Goal: Task Accomplishment & Management: Complete application form

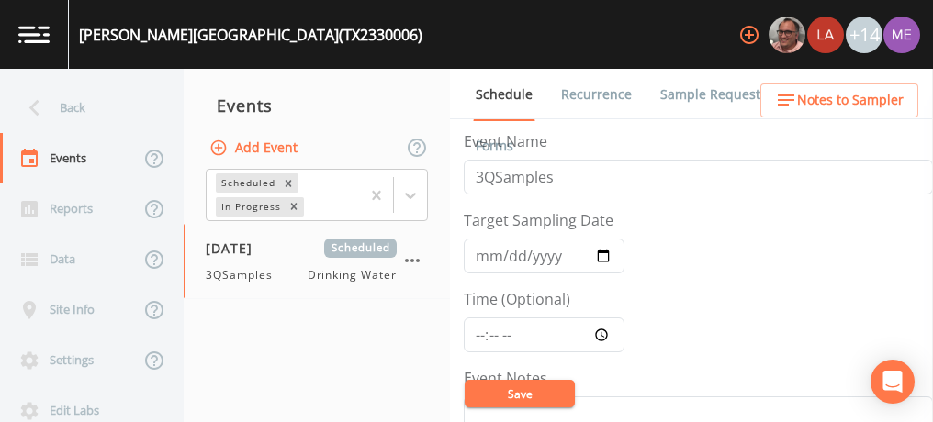
scroll to position [452, 0]
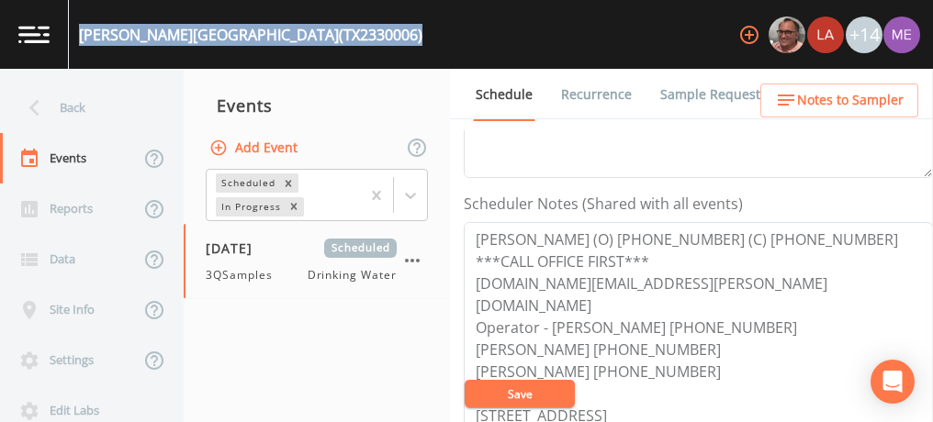
drag, startPoint x: 81, startPoint y: 35, endPoint x: 358, endPoint y: 48, distance: 277.5
click at [358, 48] on div "LAUGHLIN AIR FORCE BASE (TX2330006) +14" at bounding box center [466, 34] width 933 height 69
copy div "LAUGHLIN AIR FORCE BASE (TX2330006)"
click at [688, 102] on link "Sample Requests" at bounding box center [713, 94] width 112 height 51
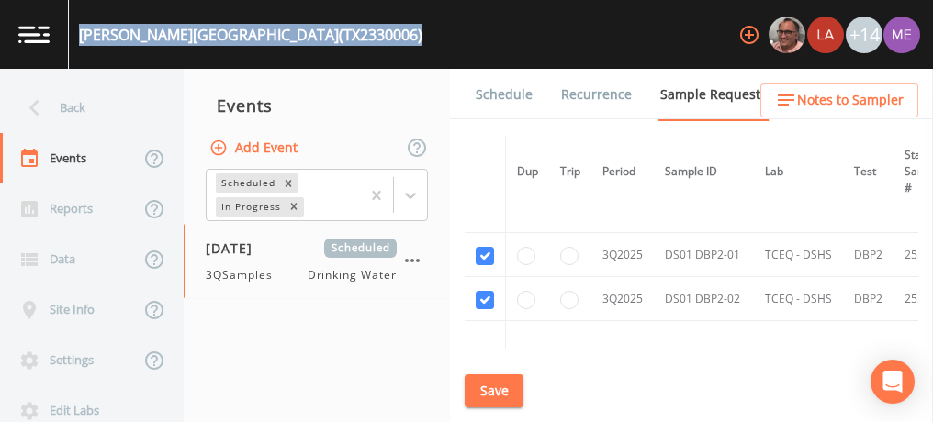
scroll to position [1221, 0]
click at [518, 99] on link "Schedule" at bounding box center [504, 94] width 62 height 51
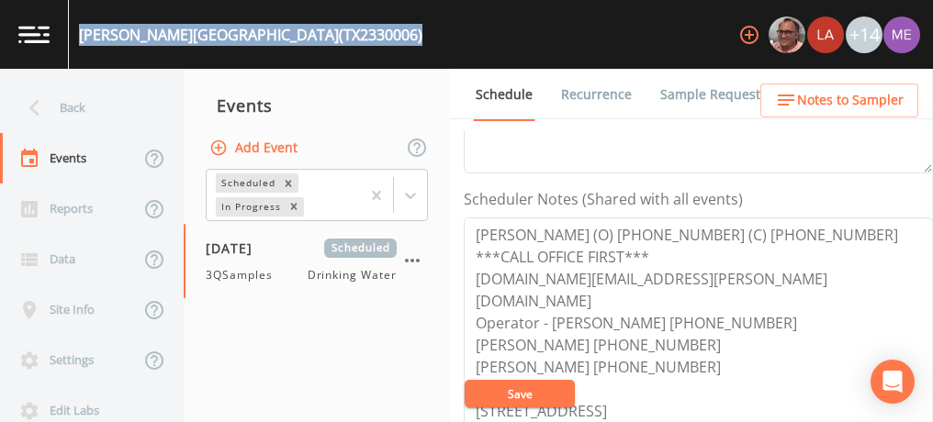
scroll to position [457, 0]
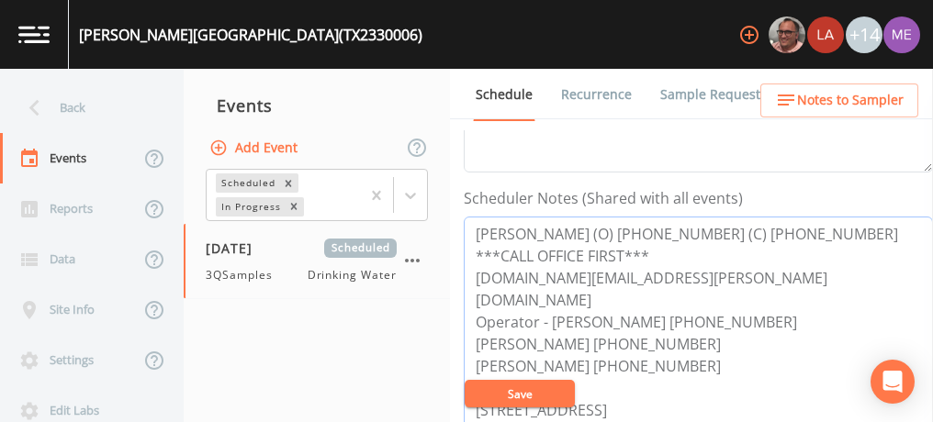
drag, startPoint x: 471, startPoint y: 231, endPoint x: 679, endPoint y: 251, distance: 209.2
click at [679, 251] on textarea "SrA Munoz (O) 830-298-6859 (C) 830-660-5921 ***CALL OFFICE FIRST*** jair.e.muno…" at bounding box center [697, 333] width 469 height 233
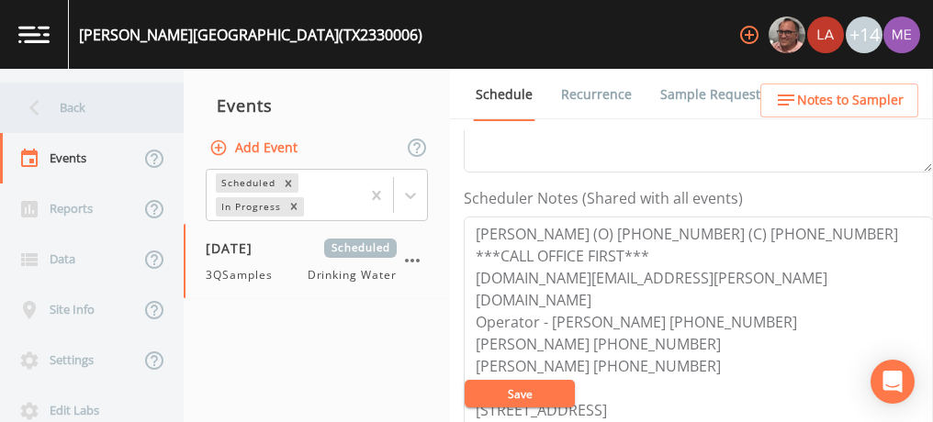
click at [73, 104] on div "Back" at bounding box center [82, 108] width 165 height 50
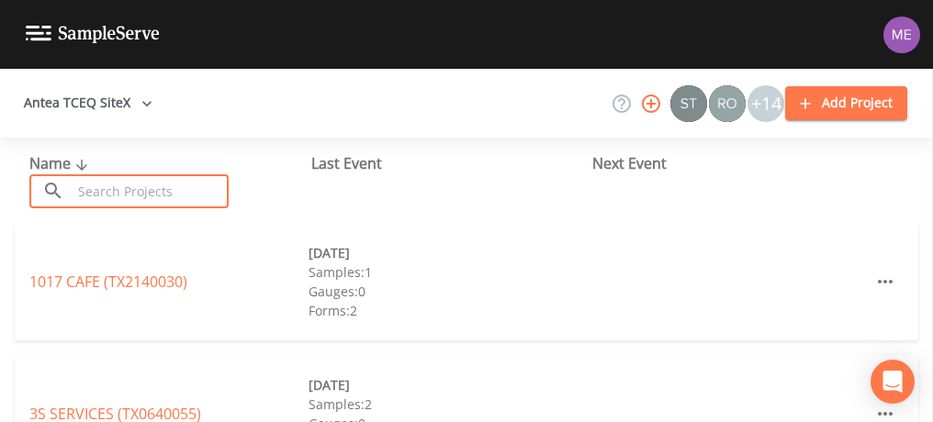
click at [115, 191] on input "text" at bounding box center [150, 191] width 157 height 34
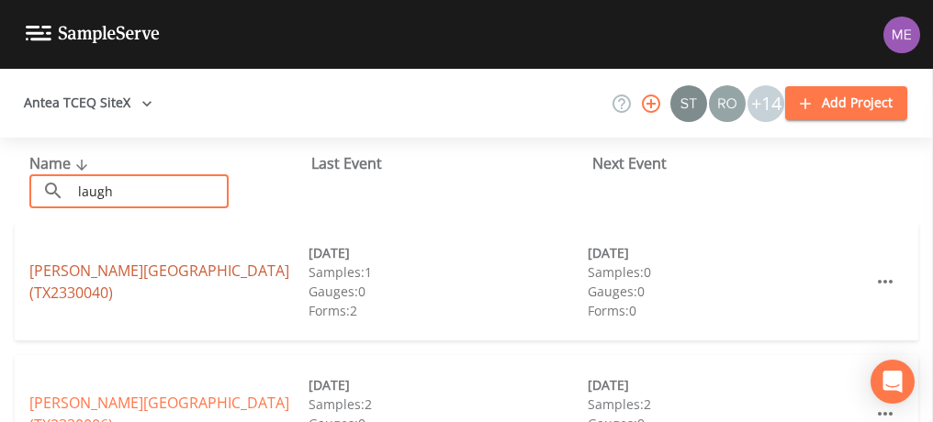
type input "laugh"
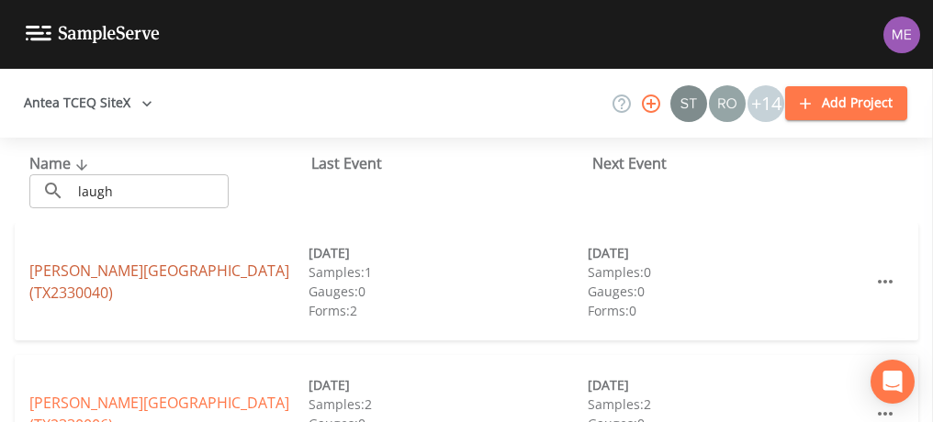
click at [64, 285] on link "LAUGHLIN AFB RECREATION AREA (TX2330040)" at bounding box center [159, 282] width 260 height 42
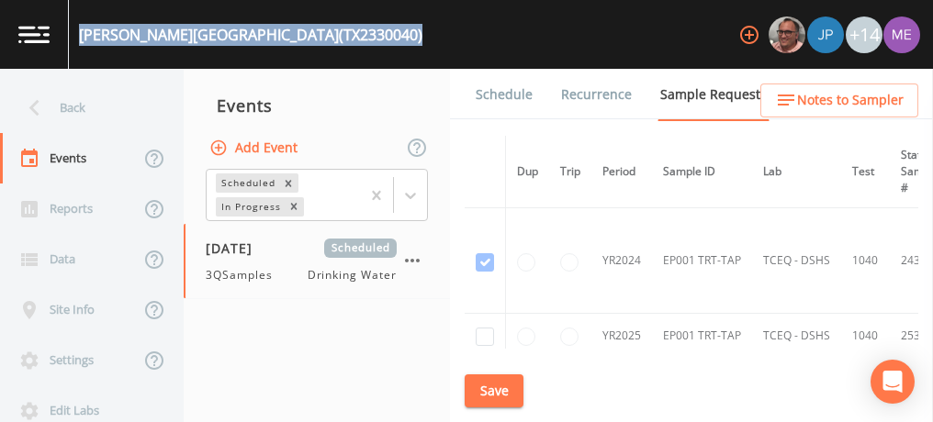
drag, startPoint x: 78, startPoint y: 33, endPoint x: 407, endPoint y: 39, distance: 328.6
click at [407, 39] on div "LAUGHLIN AFB RECREATION AREA (TX2330040) +14" at bounding box center [466, 34] width 933 height 69
copy div "LAUGHLIN AFB RECREATION AREA (TX2330040)"
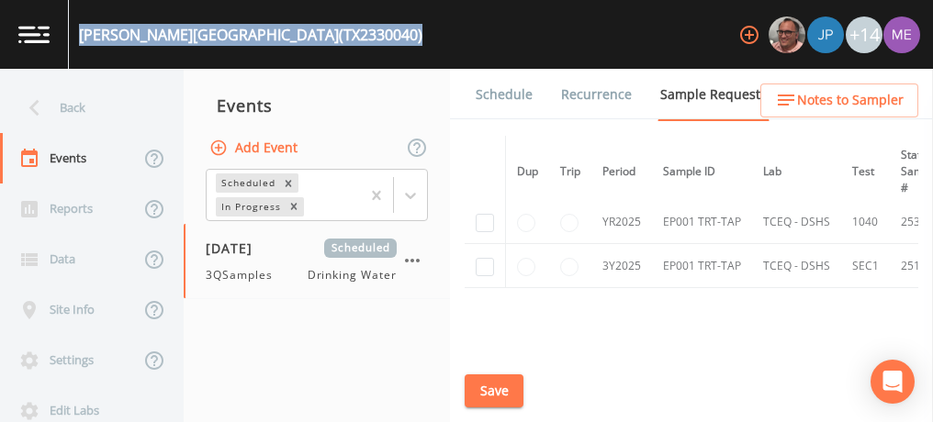
scroll to position [118, 0]
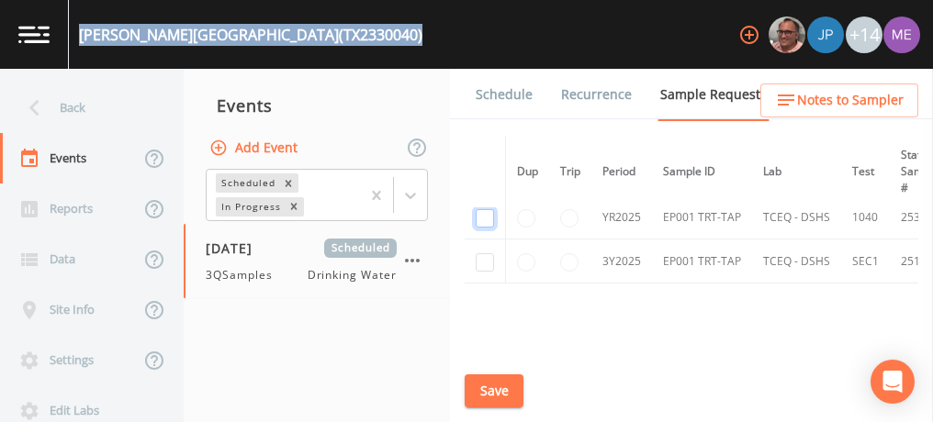
click at [485, 153] on input "checkbox" at bounding box center [484, 144] width 18 height 18
checkbox input "true"
click at [486, 263] on input "checkbox" at bounding box center [484, 262] width 18 height 18
checkbox input "true"
click at [493, 384] on button "Save" at bounding box center [493, 391] width 59 height 34
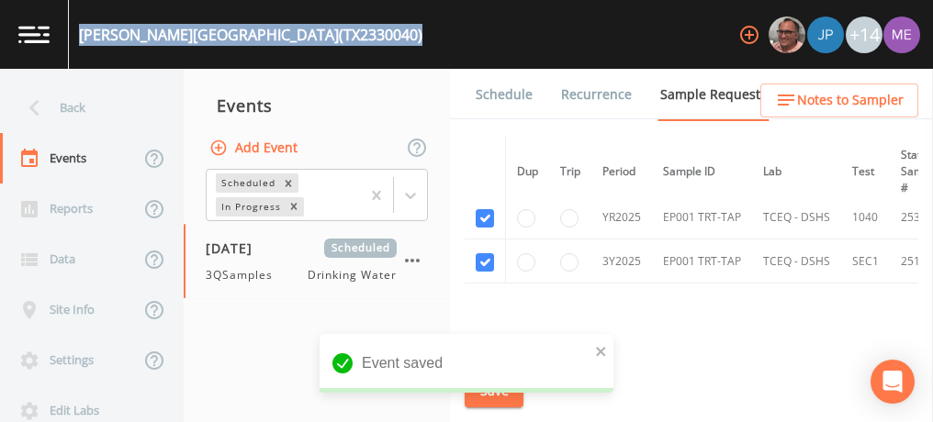
click at [492, 94] on link "Schedule" at bounding box center [504, 94] width 62 height 51
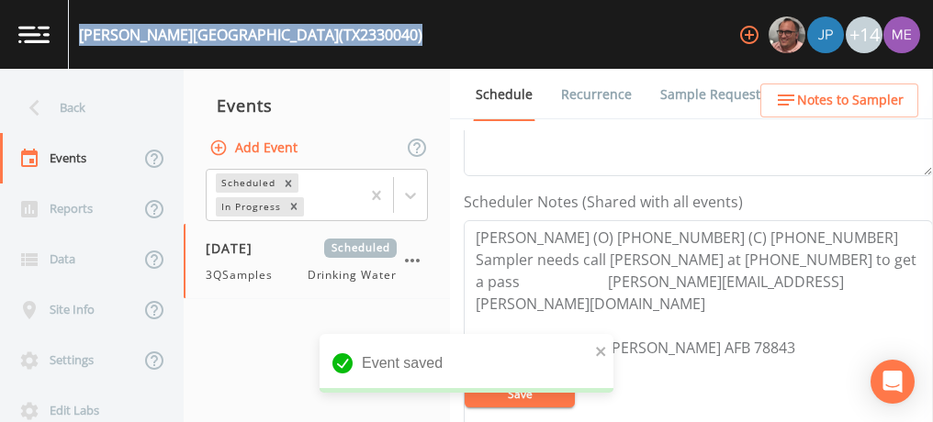
scroll to position [459, 0]
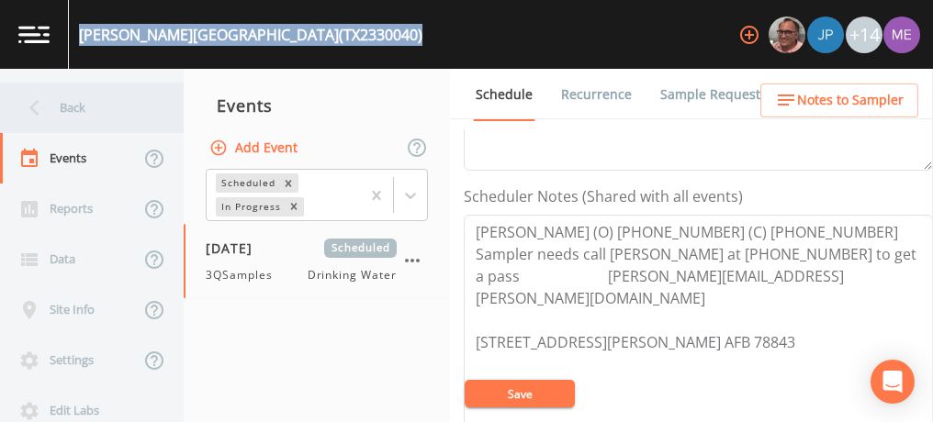
click at [72, 114] on div "Back" at bounding box center [82, 108] width 165 height 50
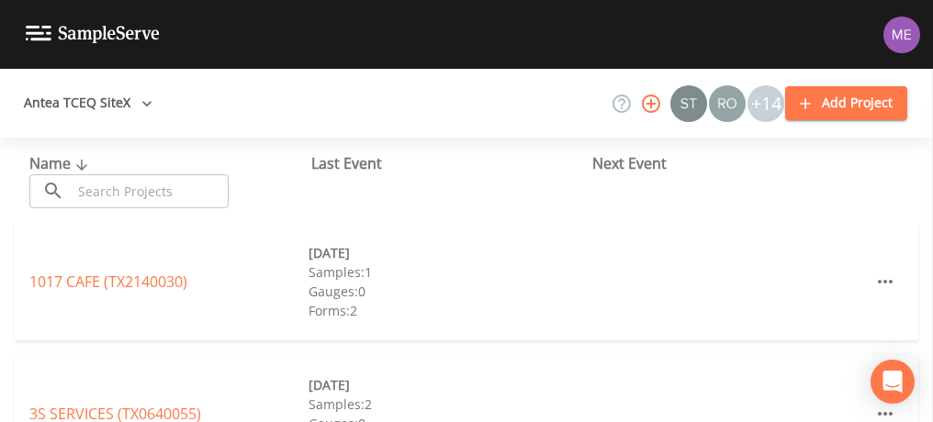
click at [105, 180] on input "text" at bounding box center [150, 191] width 157 height 34
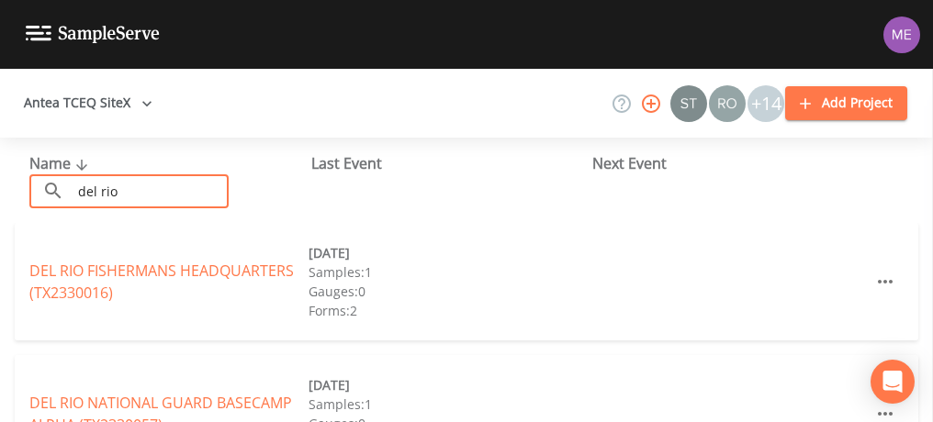
type input "del rio"
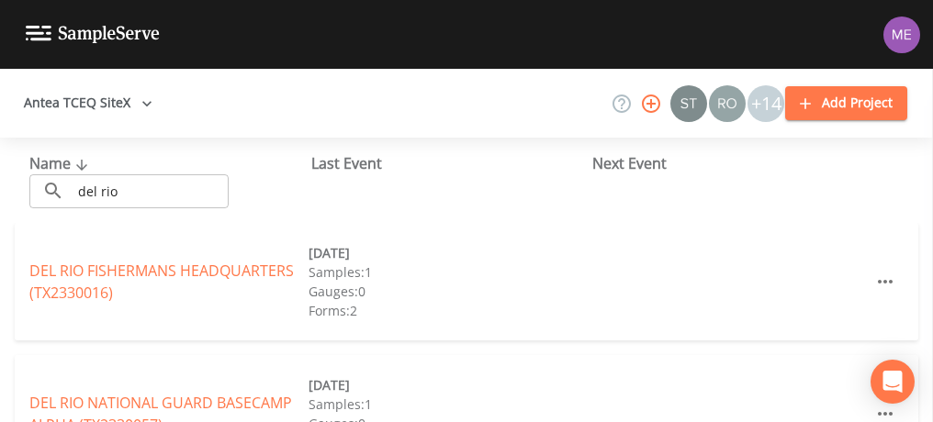
click at [204, 337] on div "DEL RIO FISHERMANS HEADQUARTERS (TX2330016) 10/09/2024 Samples: 1 Gauges: 0 For…" at bounding box center [466, 281] width 903 height 117
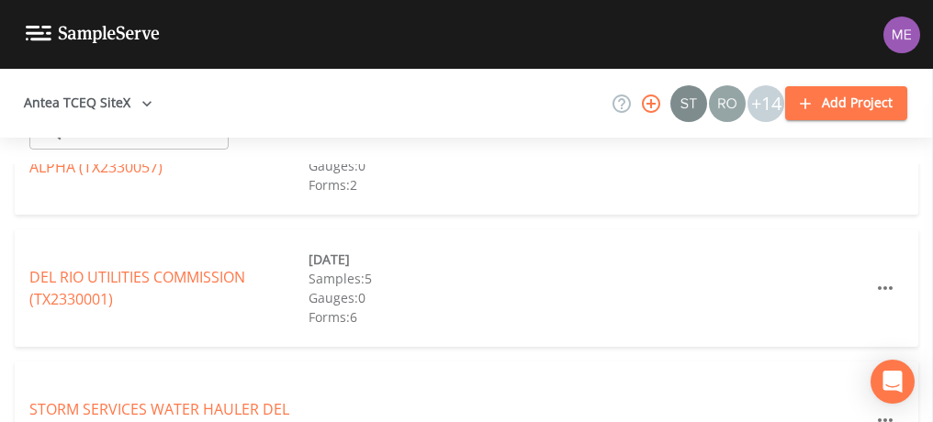
scroll to position [329, 0]
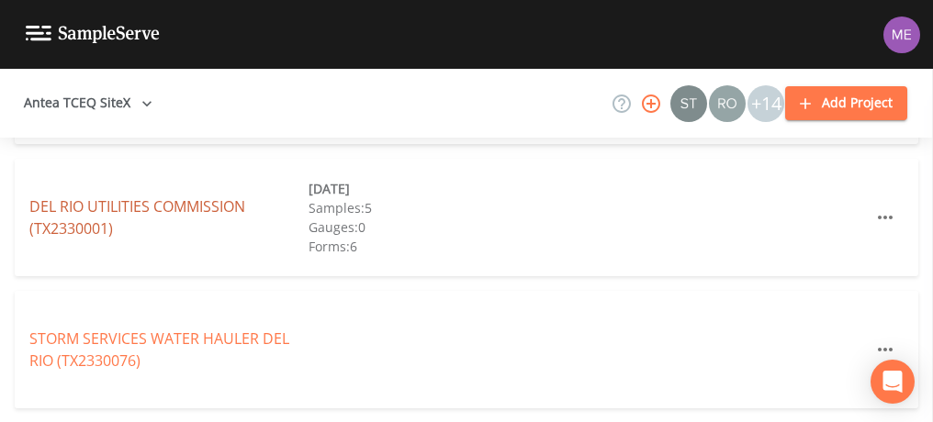
click at [194, 207] on link "DEL RIO UTILITIES COMMISSION (TX2330001)" at bounding box center [137, 217] width 216 height 42
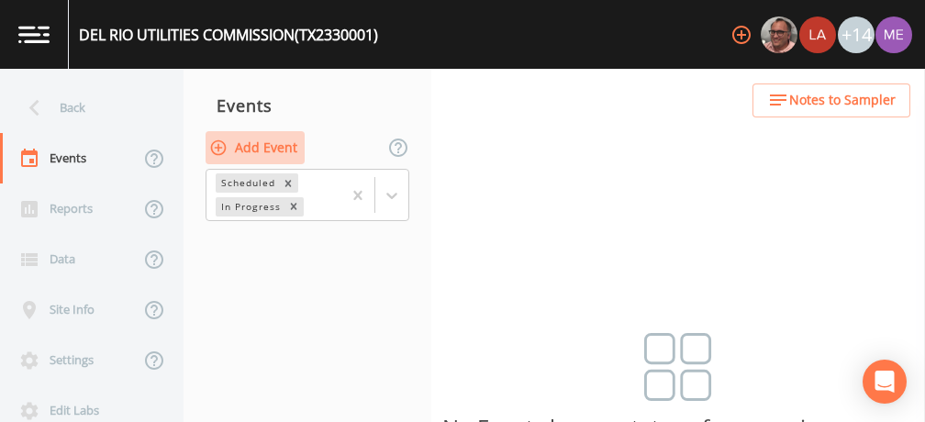
click at [273, 145] on button "Add Event" at bounding box center [255, 148] width 99 height 34
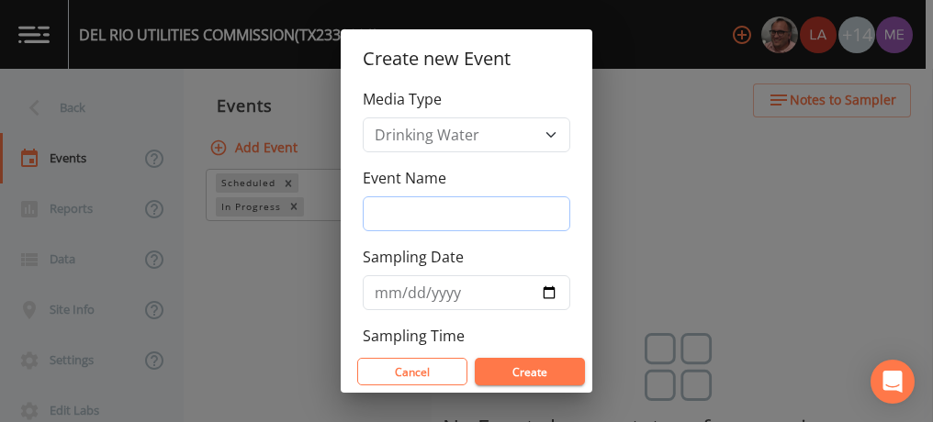
click at [387, 209] on input "Event Name" at bounding box center [466, 213] width 207 height 35
type input "3QSamples"
click at [395, 286] on input "Sampling Date" at bounding box center [466, 292] width 207 height 35
type input "2025-09-02"
click at [519, 368] on button "Create" at bounding box center [530, 372] width 110 height 28
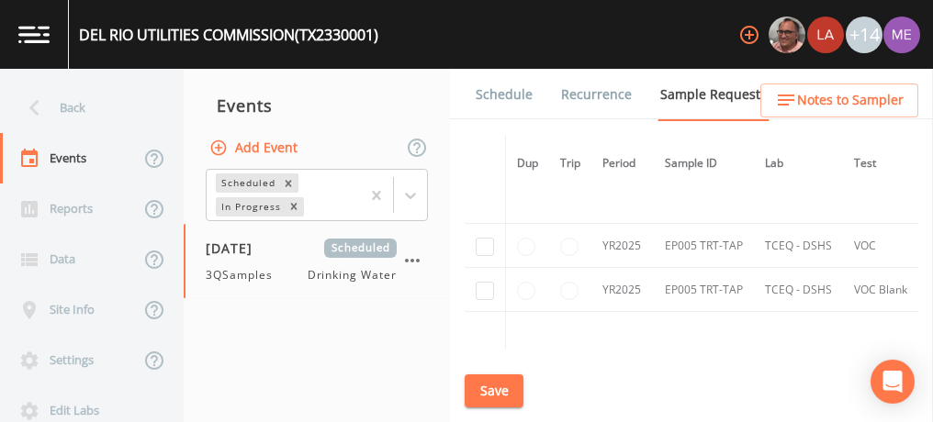
scroll to position [3345, 0]
checkbox input "true"
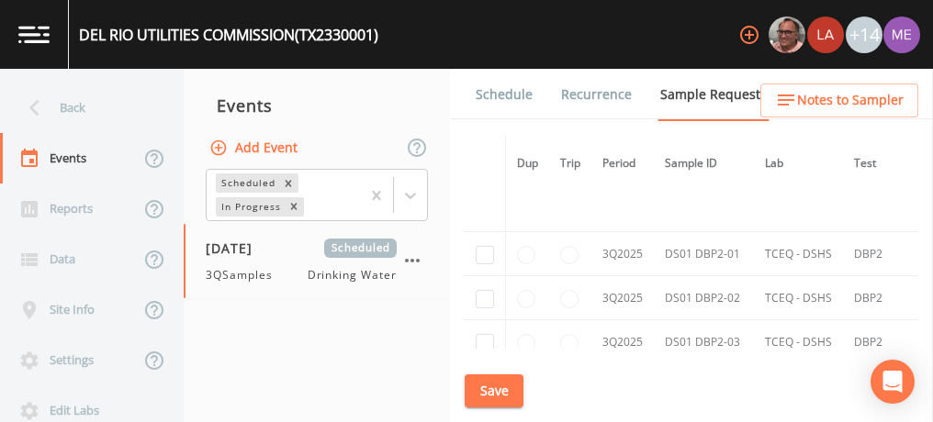
scroll to position [4993, 0]
checkbox input "true"
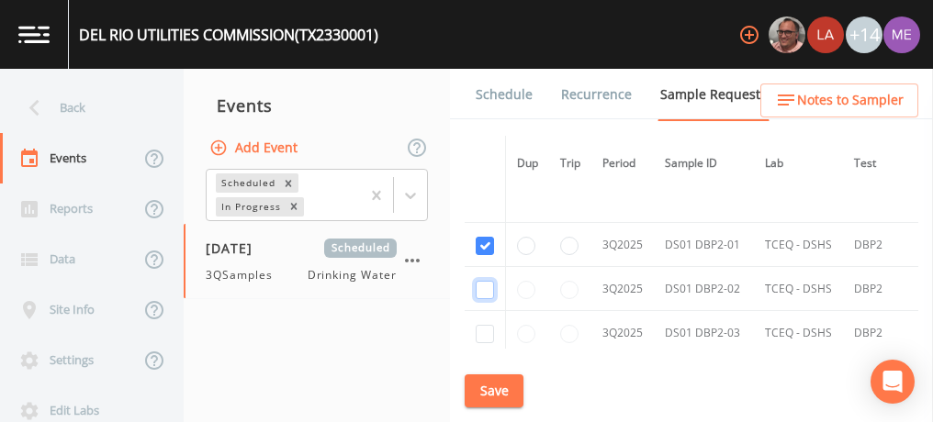
checkbox input "true"
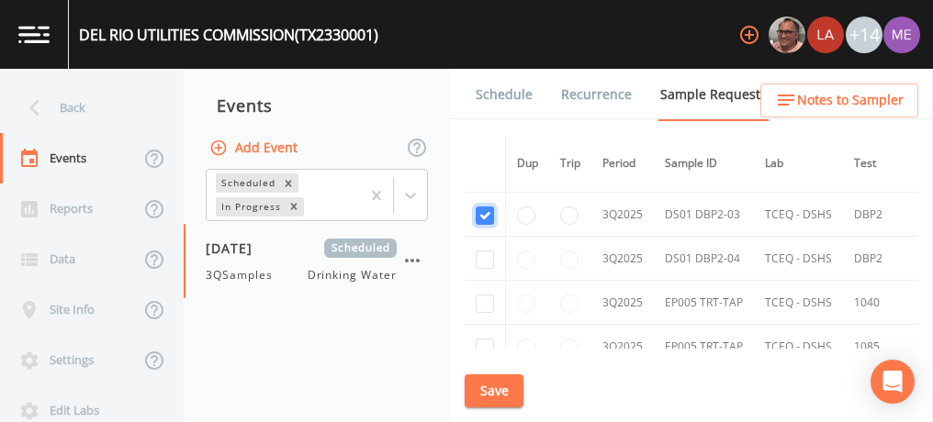
scroll to position [4360, 0]
checkbox input "true"
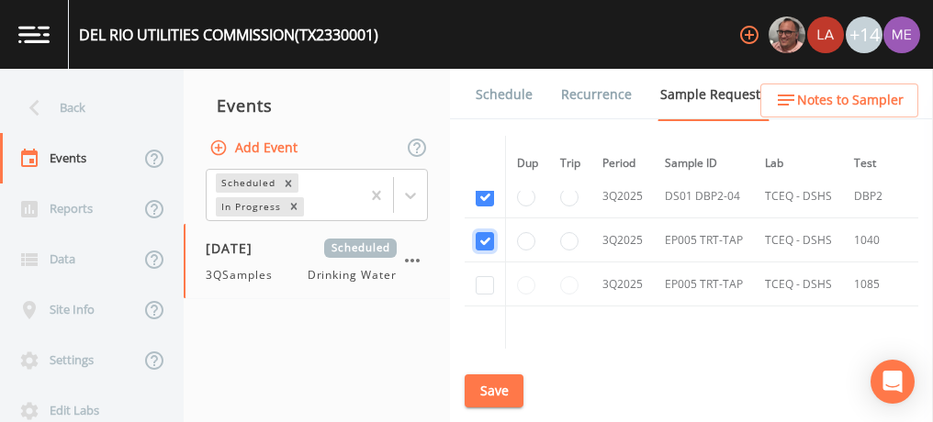
scroll to position [4531, 0]
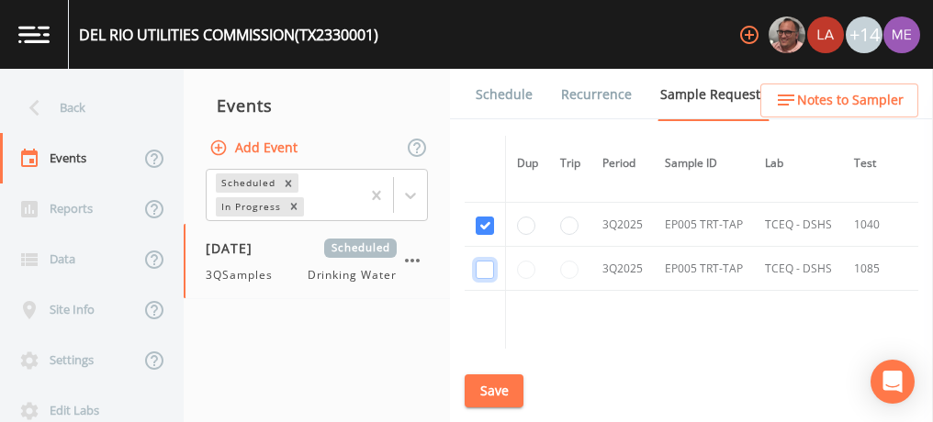
checkbox input "true"
click at [492, 388] on button "Save" at bounding box center [493, 391] width 59 height 34
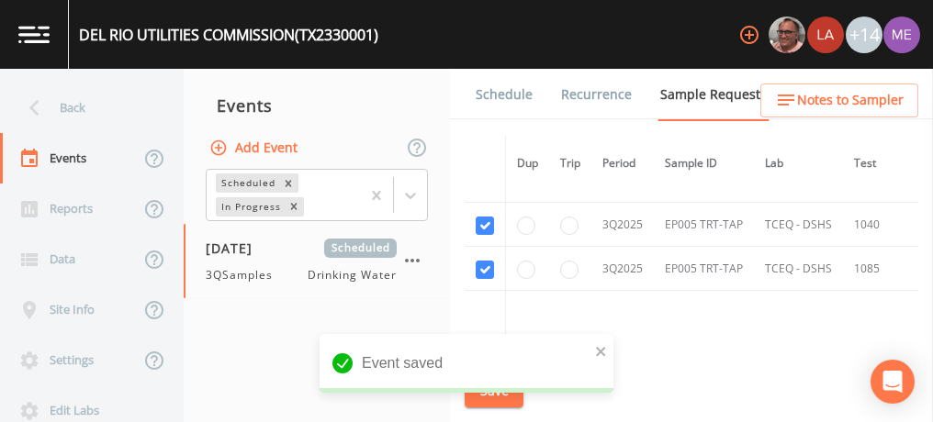
click at [87, 34] on div "DEL RIO UTILITIES COMMISSION (TX2330001)" at bounding box center [228, 35] width 299 height 22
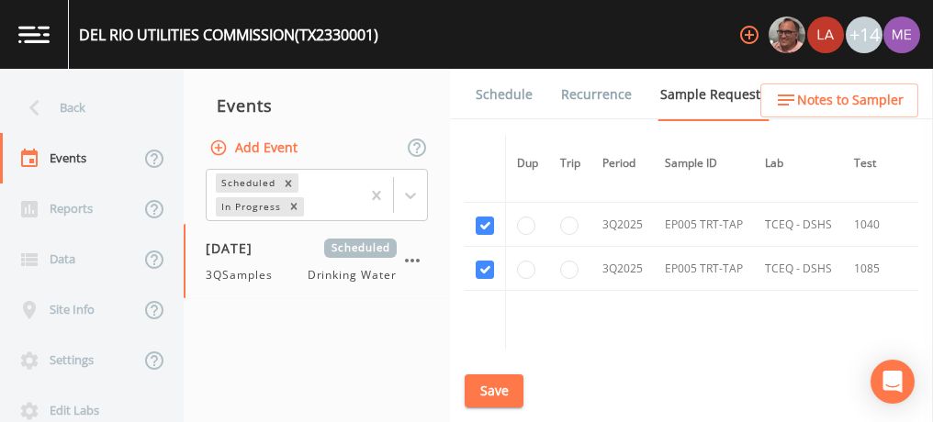
click at [80, 32] on div "DEL RIO UTILITIES COMMISSION (TX2330001)" at bounding box center [228, 35] width 299 height 22
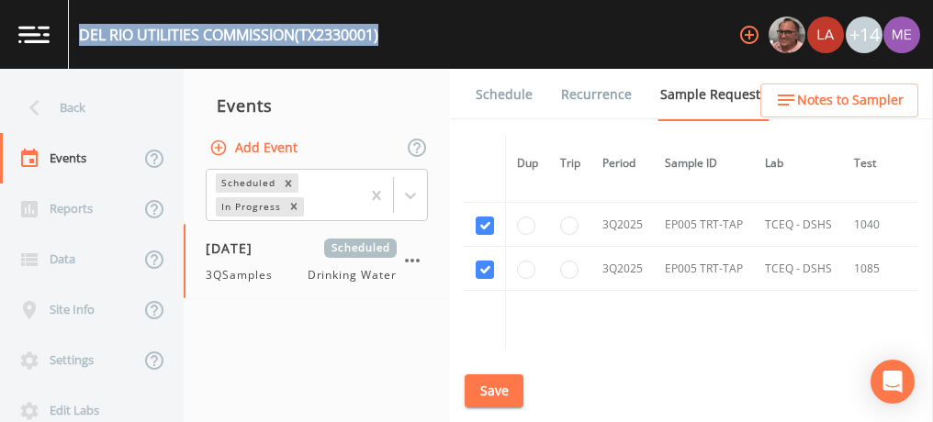
drag, startPoint x: 80, startPoint y: 32, endPoint x: 389, endPoint y: 38, distance: 309.4
click at [389, 38] on div "DEL RIO UTILITIES COMMISSION (TX2330001) +14" at bounding box center [466, 34] width 933 height 69
copy div "DEL RIO UTILITIES COMMISSION (TX2330001)"
click at [503, 382] on button "Save" at bounding box center [493, 391] width 59 height 34
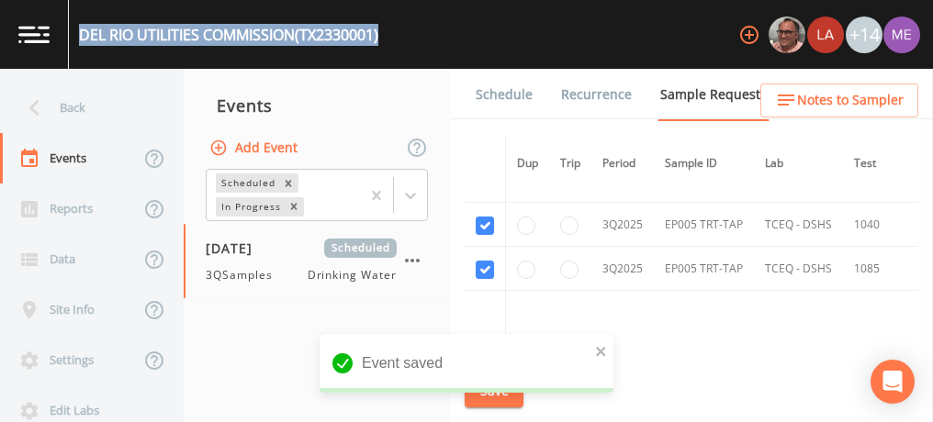
click at [504, 95] on link "Schedule" at bounding box center [504, 94] width 62 height 51
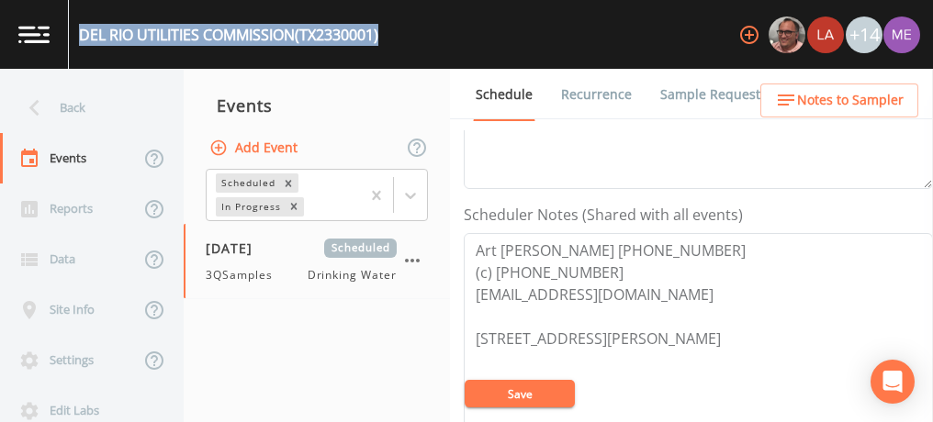
scroll to position [445, 0]
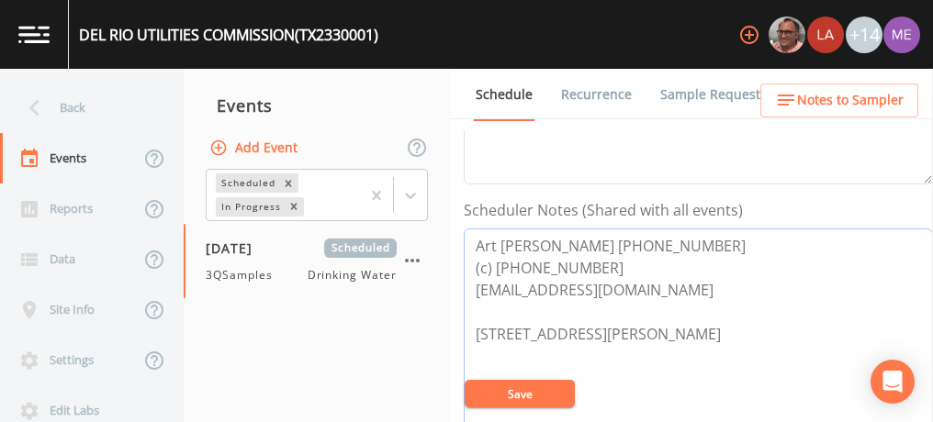
drag, startPoint x: 475, startPoint y: 240, endPoint x: 665, endPoint y: 279, distance: 193.9
click at [665, 279] on textarea "Art [PERSON_NAME] [PHONE_NUMBER] (c) [PHONE_NUMBER] [EMAIL_ADDRESS][DOMAIN_NAME…" at bounding box center [697, 345] width 469 height 233
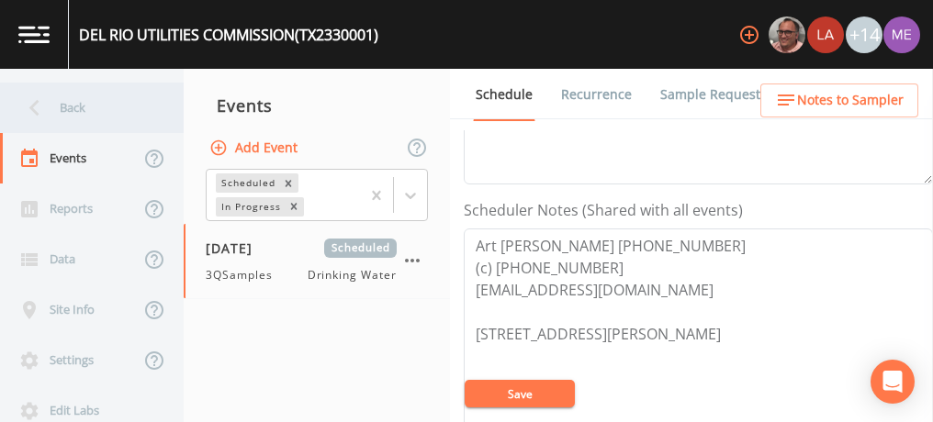
click at [72, 104] on div "Back" at bounding box center [82, 108] width 165 height 50
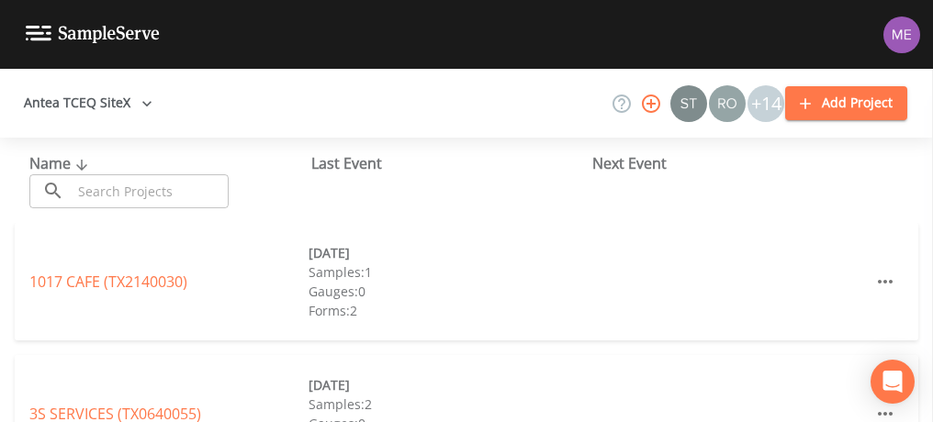
click at [111, 195] on input "text" at bounding box center [150, 191] width 157 height 34
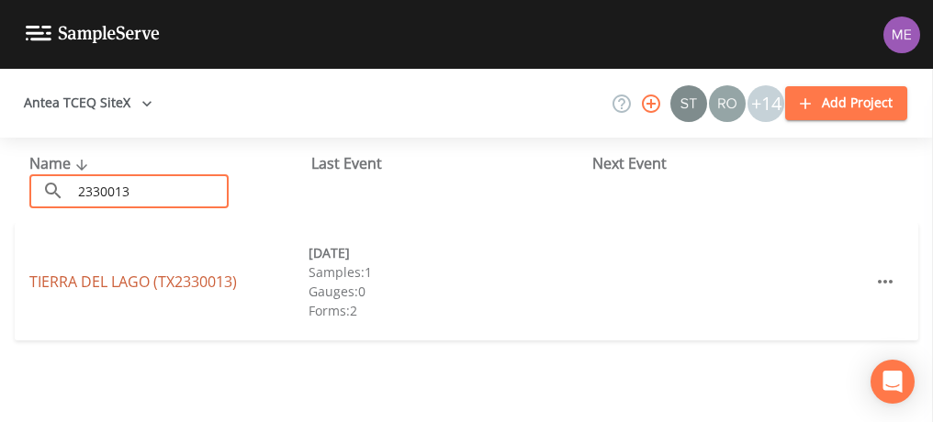
type input "2330013"
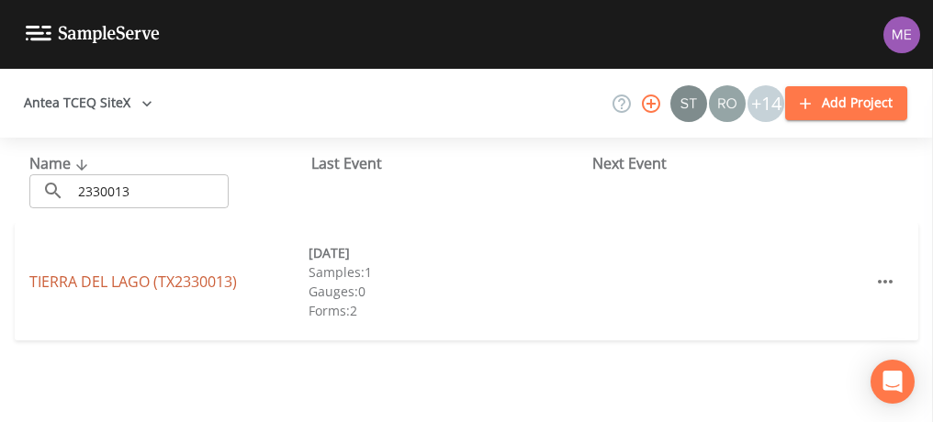
click at [120, 277] on link "TIERRA DEL LAGO (TX2330013)" at bounding box center [132, 282] width 207 height 20
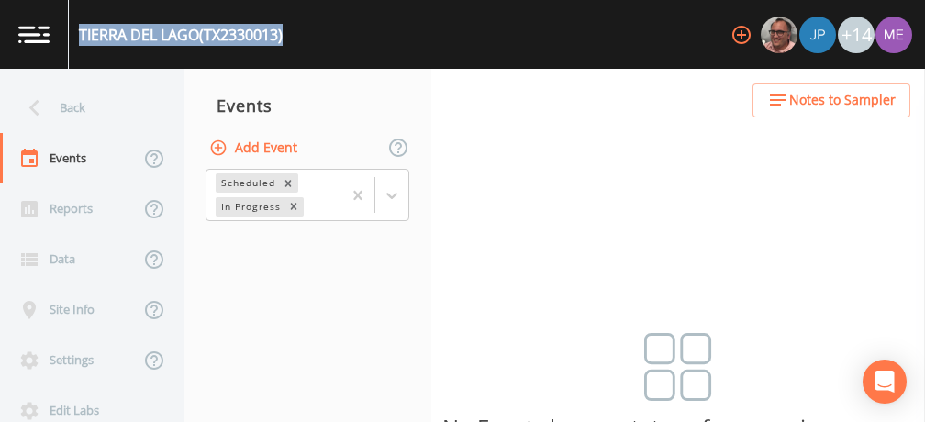
drag, startPoint x: 78, startPoint y: 28, endPoint x: 297, endPoint y: 40, distance: 219.7
click at [297, 40] on div "TIERRA DEL LAGO (TX2330013) +14" at bounding box center [462, 34] width 925 height 69
copy div "TIERRA DEL LAGO (TX2330013)"
click at [269, 142] on button "Add Event" at bounding box center [255, 148] width 99 height 34
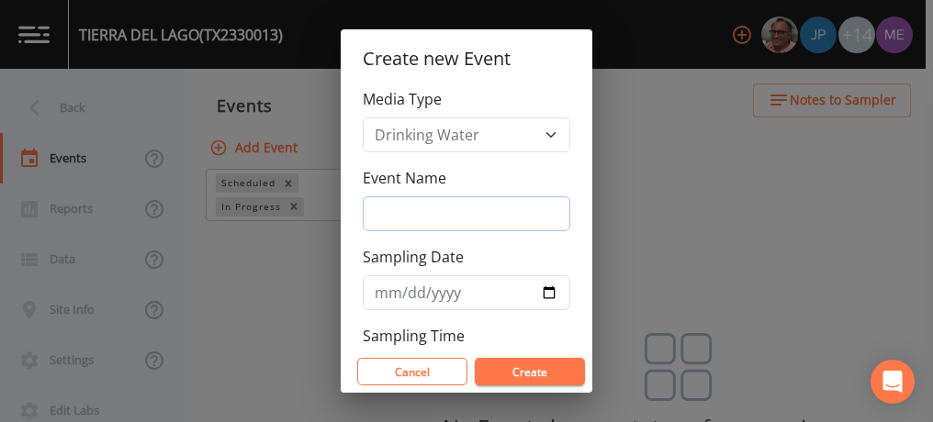
click at [408, 209] on input "Event Name" at bounding box center [466, 213] width 207 height 35
type input "3QSamples"
click at [381, 292] on input "Sampling Date" at bounding box center [466, 292] width 207 height 35
type input "[DATE]"
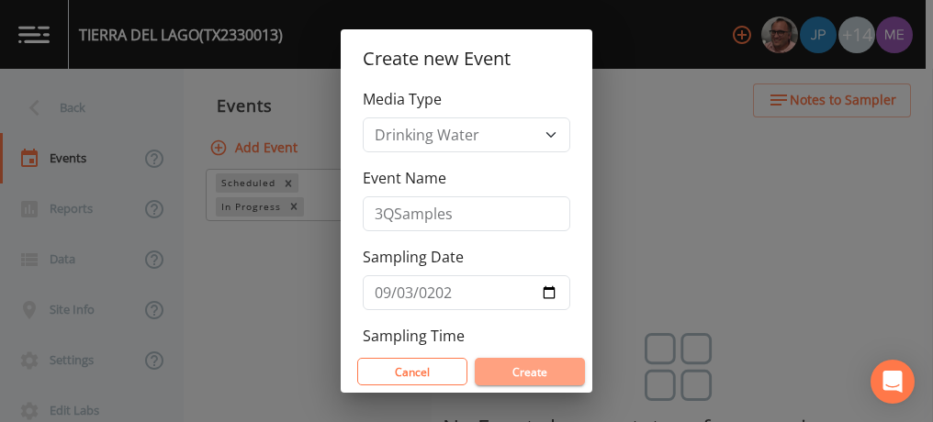
click at [512, 374] on button "Create" at bounding box center [530, 372] width 110 height 28
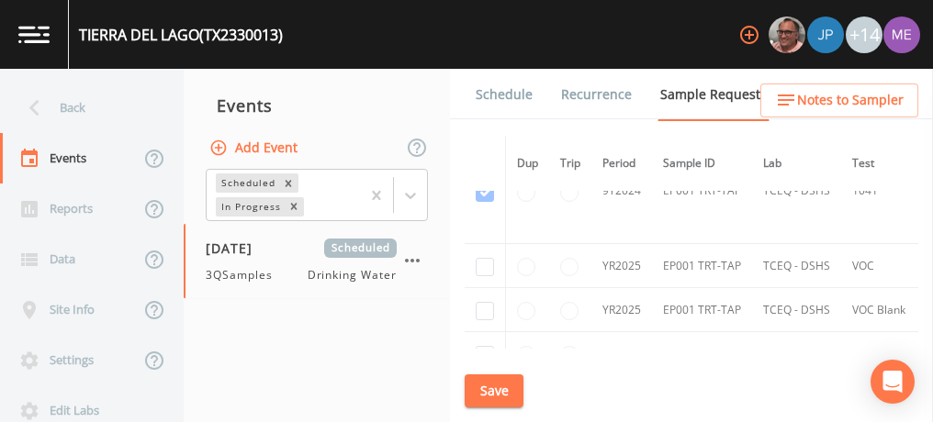
scroll to position [480, 0]
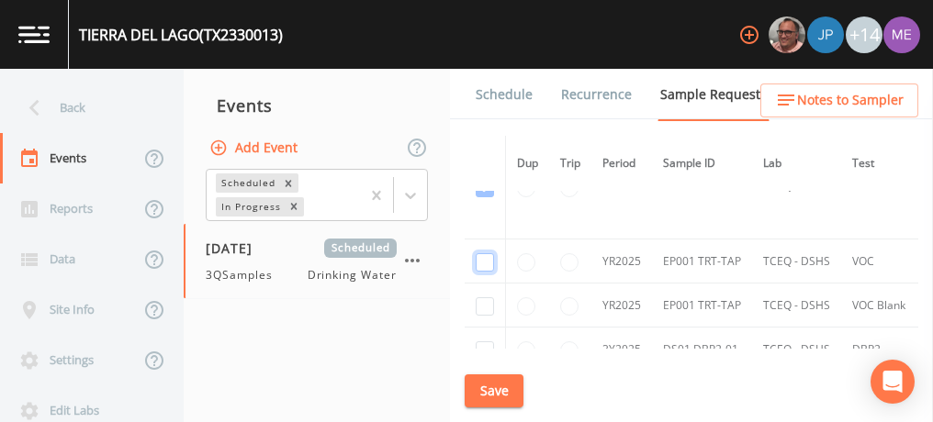
checkbox input "true"
click at [490, 92] on input "checkbox" at bounding box center [484, 82] width 18 height 18
checkbox input "true"
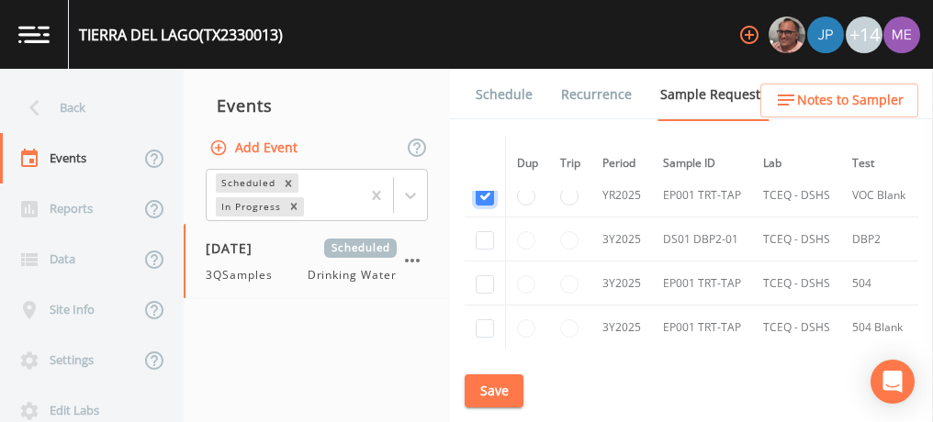
scroll to position [603, 0]
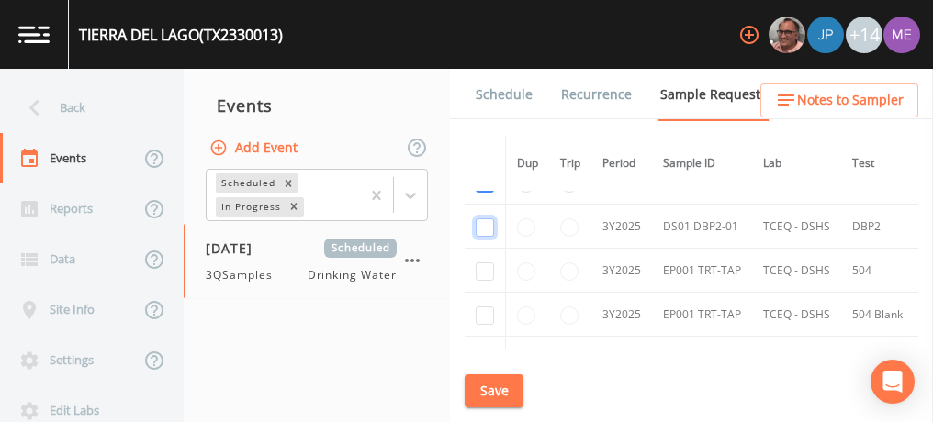
click at [483, 222] on input "checkbox" at bounding box center [484, 227] width 18 height 18
checkbox input "true"
click at [484, 271] on input "checkbox" at bounding box center [484, 271] width 18 height 18
checkbox input "true"
click at [484, 310] on input "checkbox" at bounding box center [484, 316] width 18 height 18
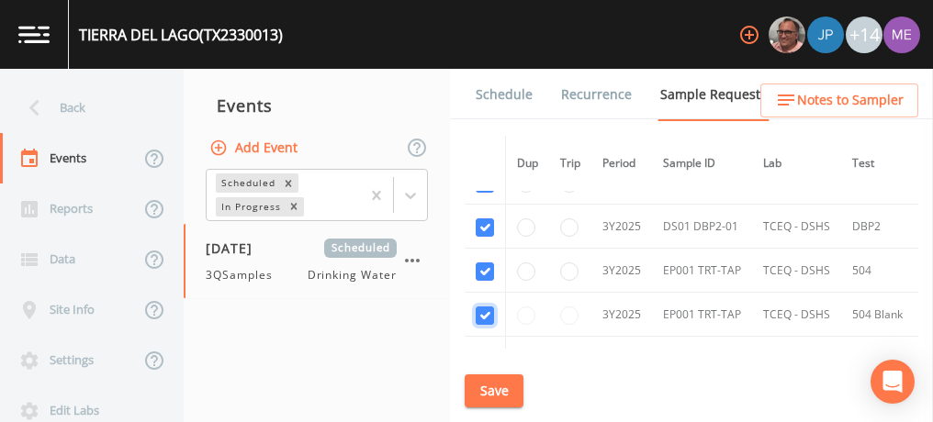
checkbox input "true"
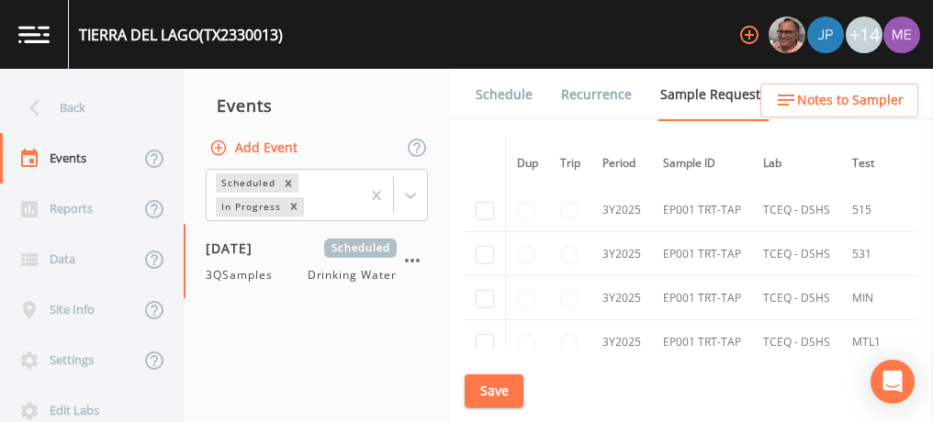
scroll to position [754, 0]
click at [486, 208] on input "checkbox" at bounding box center [484, 208] width 18 height 18
checkbox input "true"
click at [484, 253] on input "checkbox" at bounding box center [484, 252] width 18 height 18
checkbox input "true"
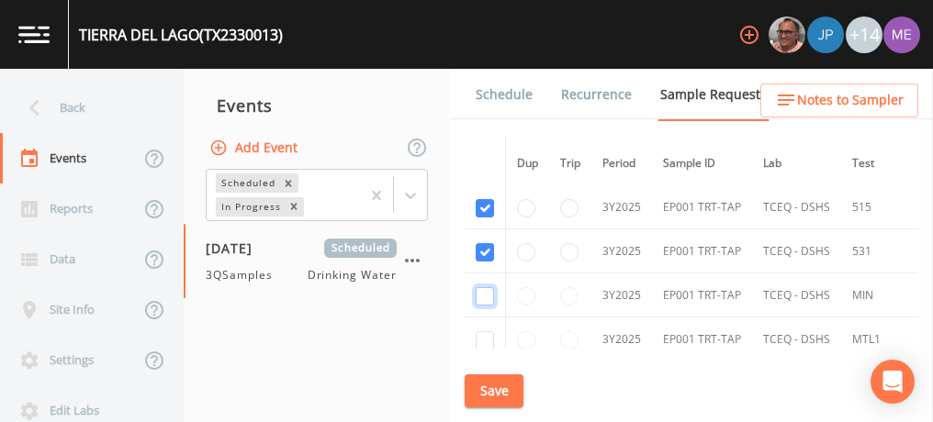
click at [481, 288] on input "checkbox" at bounding box center [484, 296] width 18 height 18
checkbox input "true"
click at [482, 335] on input "checkbox" at bounding box center [484, 340] width 18 height 18
checkbox input "true"
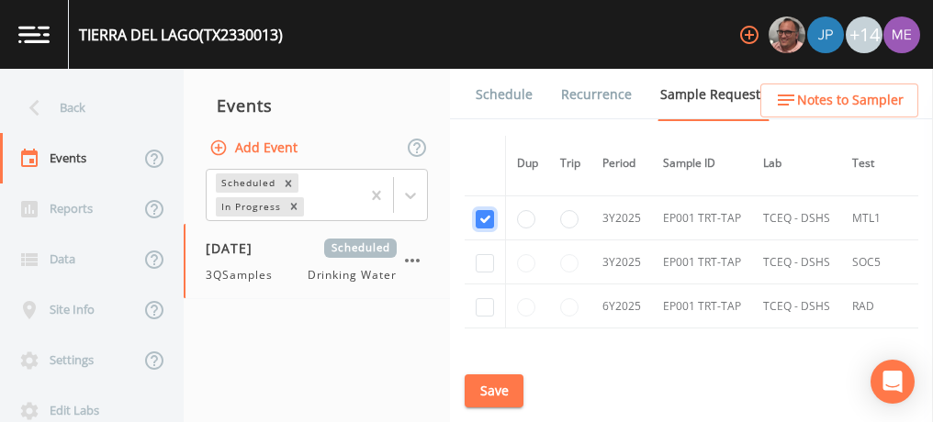
scroll to position [908, 0]
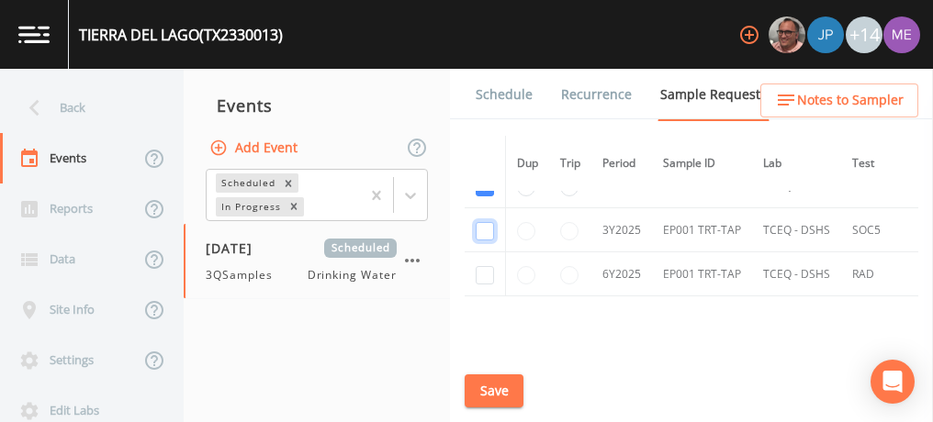
click at [485, 222] on input "checkbox" at bounding box center [484, 231] width 18 height 18
checkbox input "true"
click at [485, 266] on input "checkbox" at bounding box center [484, 275] width 18 height 18
checkbox input "true"
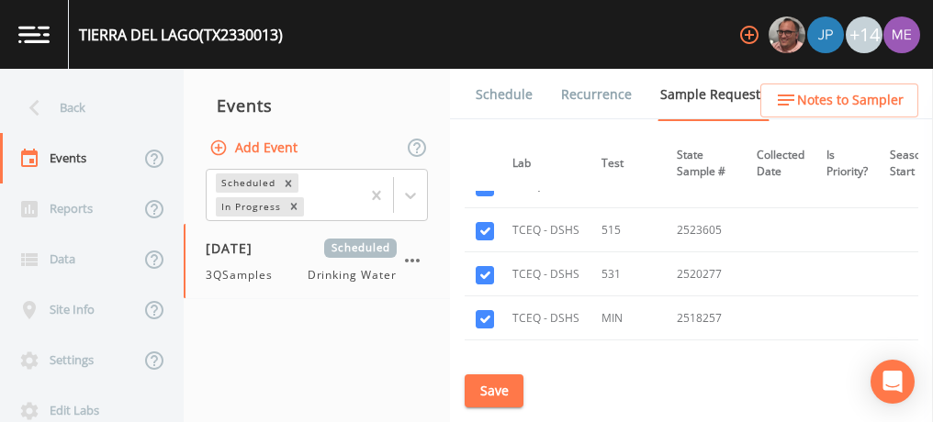
scroll to position [738, 251]
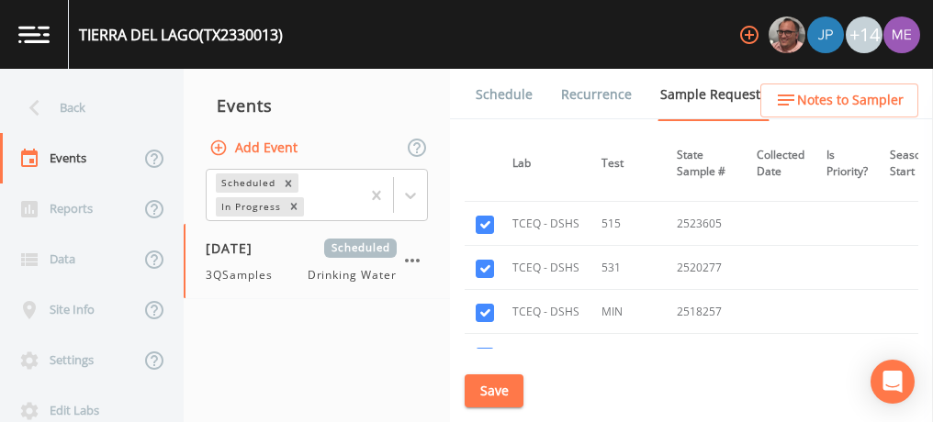
click at [492, 385] on button "Save" at bounding box center [493, 391] width 59 height 34
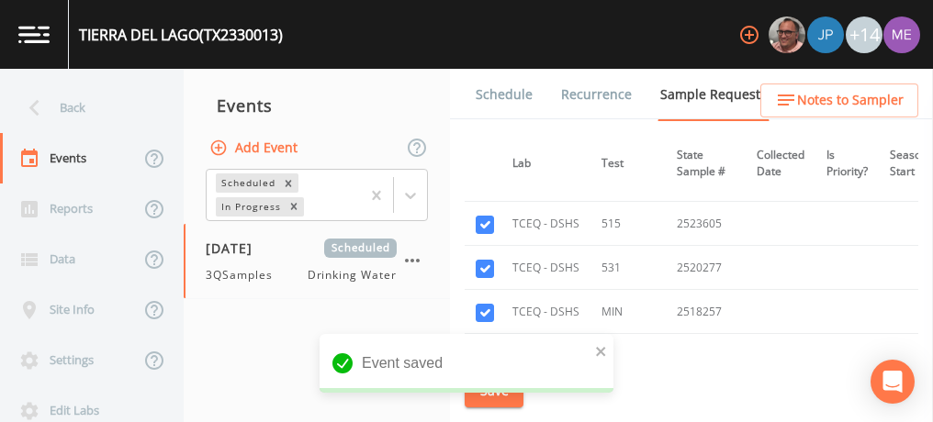
click at [509, 97] on link "Schedule" at bounding box center [504, 94] width 62 height 51
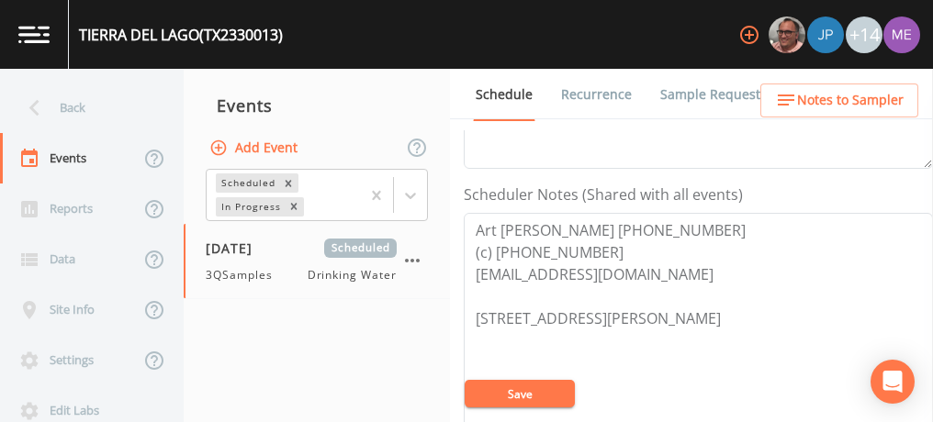
scroll to position [470, 0]
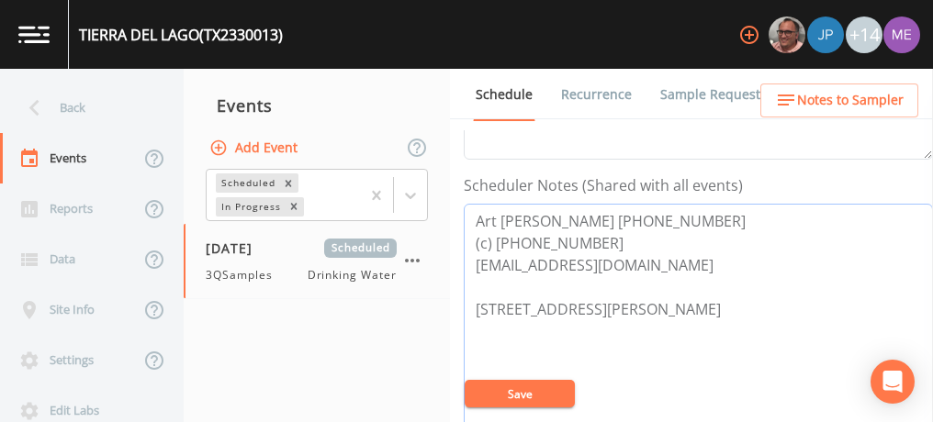
drag, startPoint x: 476, startPoint y: 215, endPoint x: 665, endPoint y: 265, distance: 195.7
click at [665, 265] on textarea "Art [PERSON_NAME] [PHONE_NUMBER] (c) [PHONE_NUMBER] [EMAIL_ADDRESS][DOMAIN_NAME…" at bounding box center [697, 320] width 469 height 233
paste textarea "TIERRA DEL LAGO (TX2330013)"
type textarea "TIERRA DEL LAGO (TX2330013) 264 San Felipe Springs Rd Del Rio 78840"
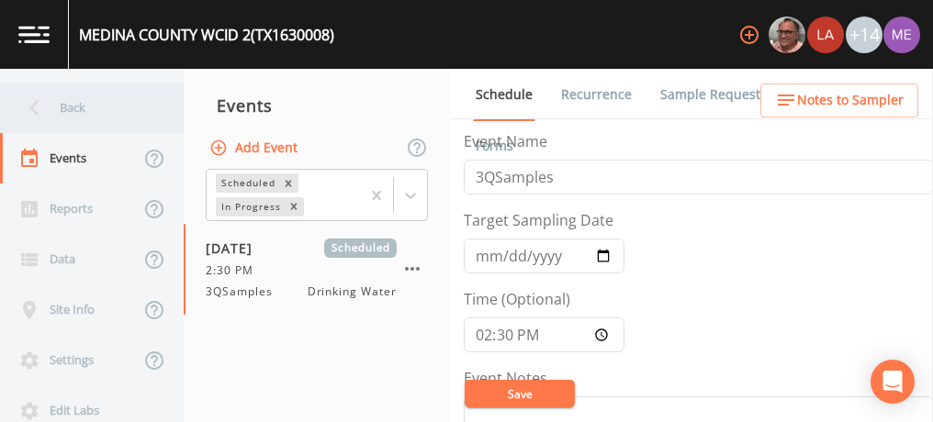
scroll to position [466, 0]
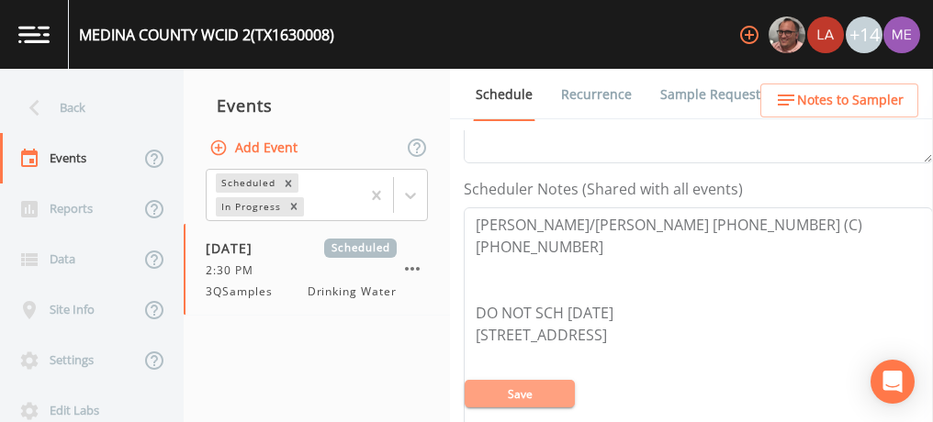
click at [500, 390] on button "Save" at bounding box center [519, 394] width 110 height 28
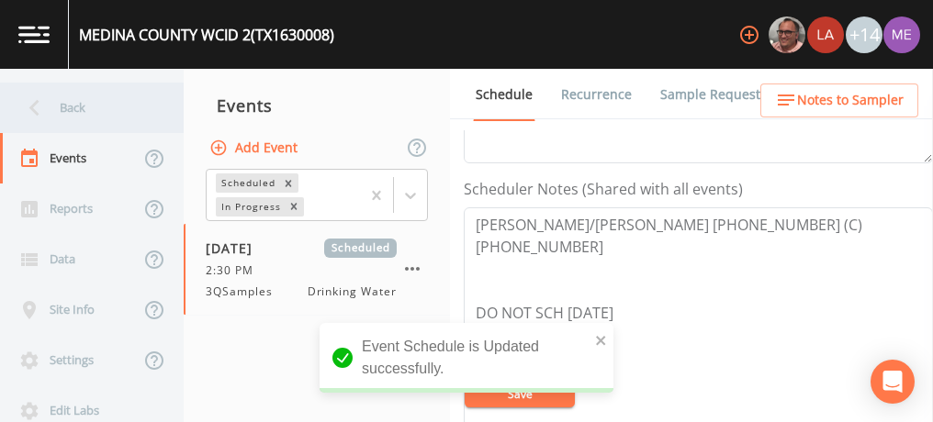
click at [90, 106] on div "Back" at bounding box center [82, 108] width 165 height 50
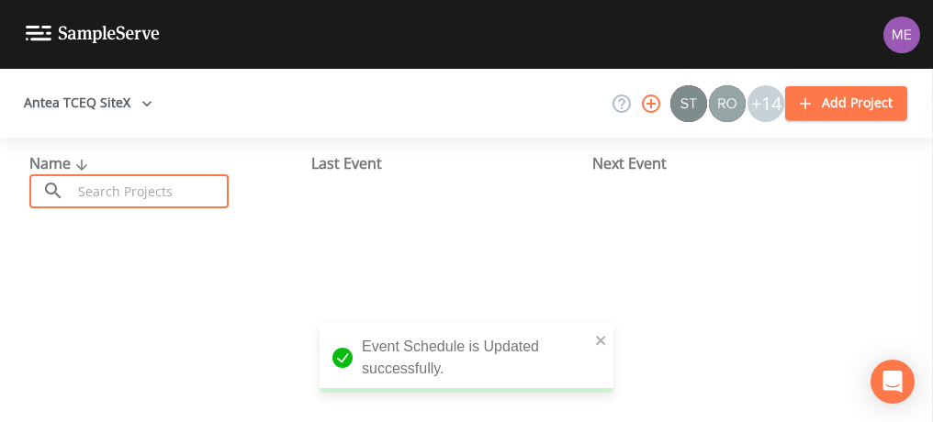
click at [106, 192] on input "text" at bounding box center [150, 191] width 157 height 34
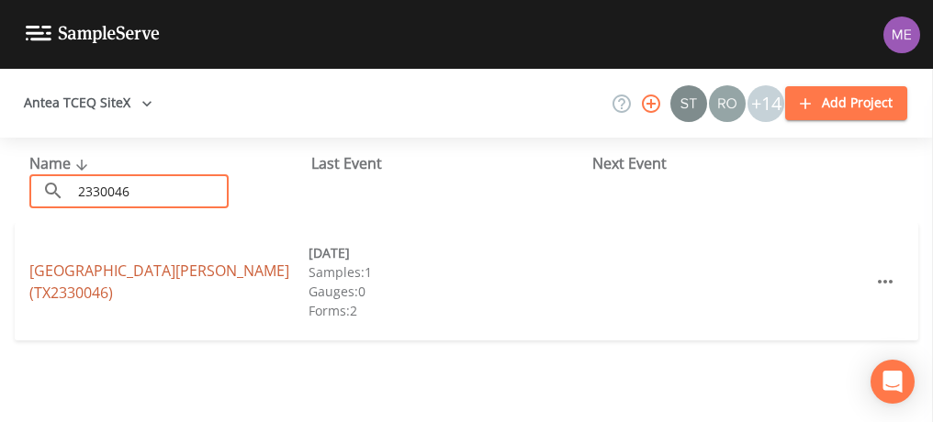
type input "2330046"
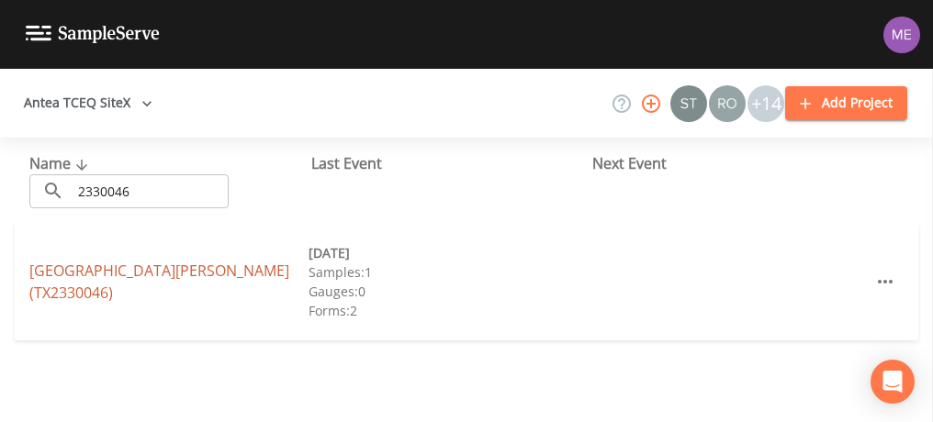
click at [36, 280] on link "SAN PEDRO VILLAGE (TX2330046)" at bounding box center [159, 282] width 260 height 42
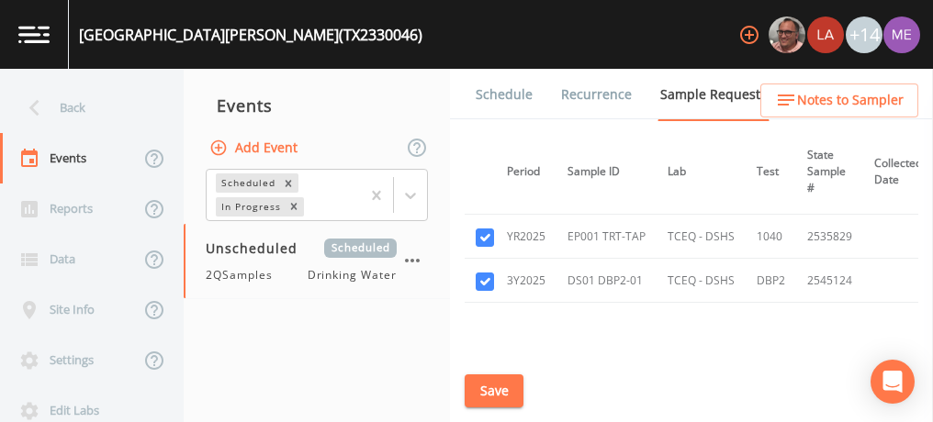
scroll to position [99, 0]
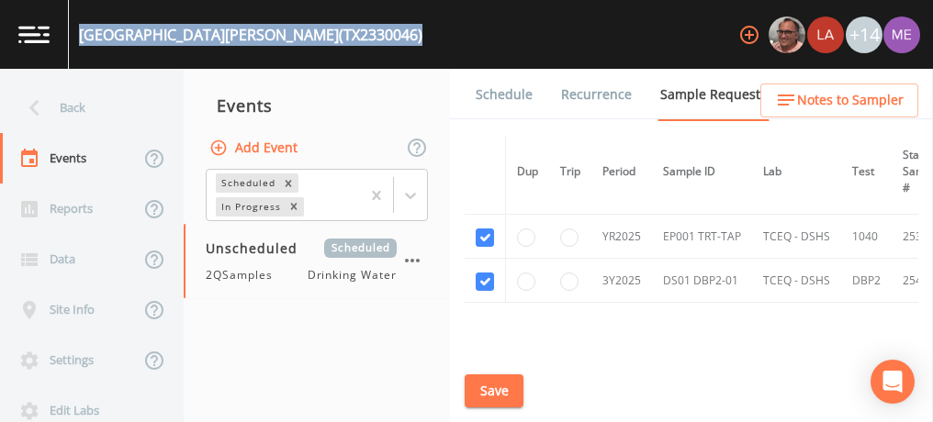
drag, startPoint x: 80, startPoint y: 32, endPoint x: 318, endPoint y: 33, distance: 237.7
click at [318, 33] on div "SAN PEDRO VILLAGE (TX2330046) +14" at bounding box center [466, 34] width 933 height 69
copy div "SAN PEDRO VILLAGE (TX2330046)"
click at [522, 99] on link "Schedule" at bounding box center [504, 94] width 62 height 51
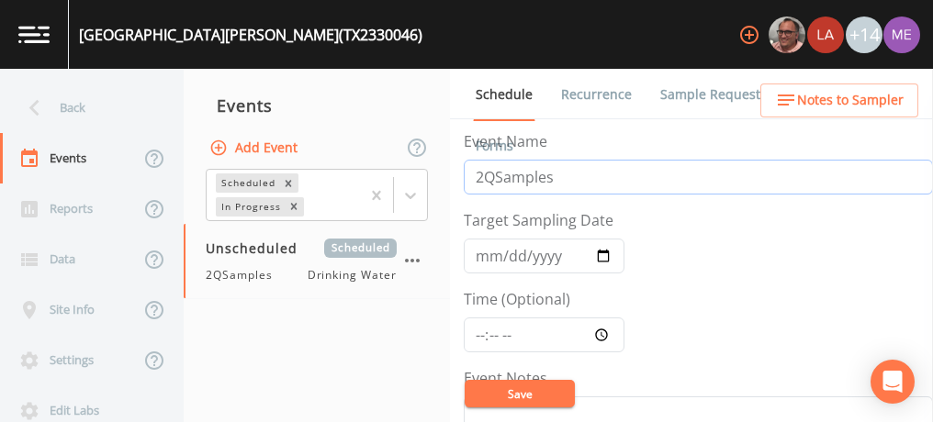
click at [480, 179] on input "2QSamples" at bounding box center [697, 177] width 469 height 35
type input "3QSamples"
click at [485, 254] on input "Target Sampling Date" at bounding box center [543, 256] width 161 height 35
type input "2025-09-02"
click at [483, 333] on input "Time (Optional)" at bounding box center [543, 335] width 161 height 35
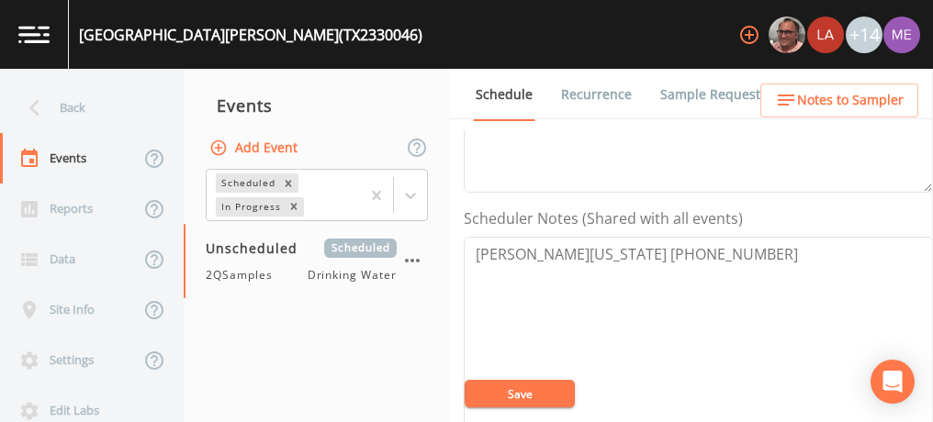
scroll to position [442, 0]
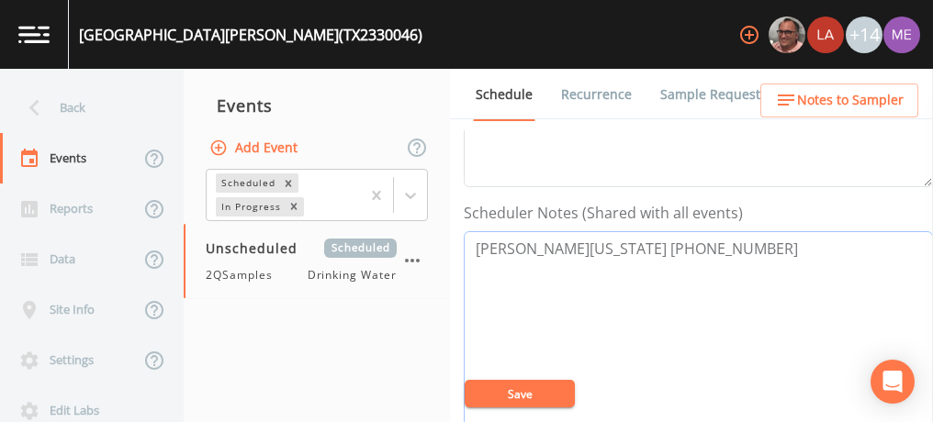
drag, startPoint x: 476, startPoint y: 243, endPoint x: 677, endPoint y: 240, distance: 201.0
click at [677, 240] on textarea "Mike Colorado 940-442-7357" at bounding box center [697, 347] width 469 height 233
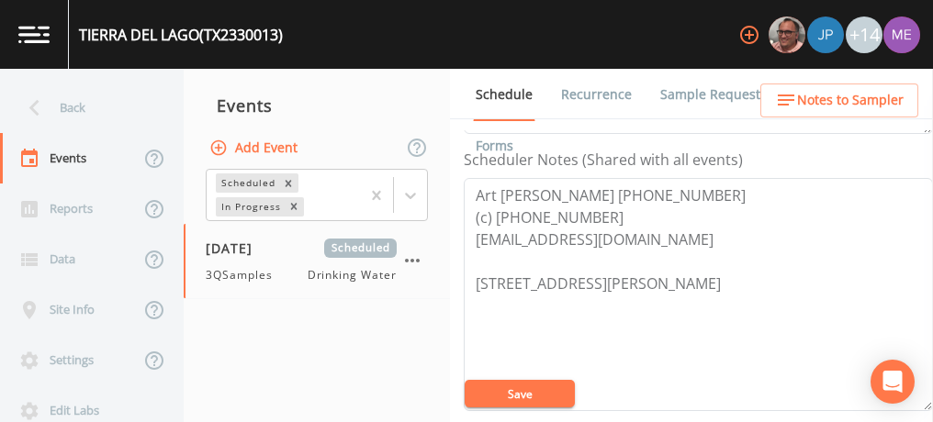
scroll to position [527, 0]
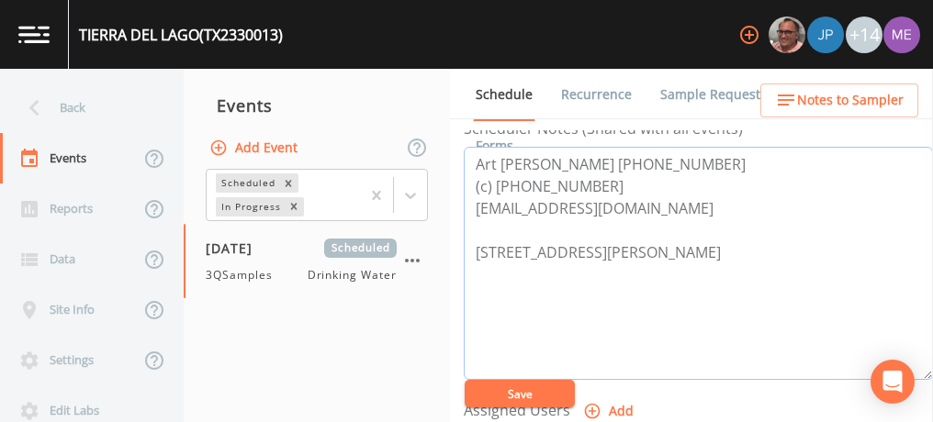
click at [471, 158] on textarea "Art [PERSON_NAME] [PHONE_NUMBER] (c) [PHONE_NUMBER] [EMAIL_ADDRESS][DOMAIN_NAME…" at bounding box center [697, 263] width 469 height 233
drag, startPoint x: 471, startPoint y: 158, endPoint x: 665, endPoint y: 209, distance: 201.3
click at [665, 209] on textarea "Art [PERSON_NAME] [PHONE_NUMBER] (c) [PHONE_NUMBER] [EMAIL_ADDRESS][DOMAIN_NAME…" at bounding box center [697, 263] width 469 height 233
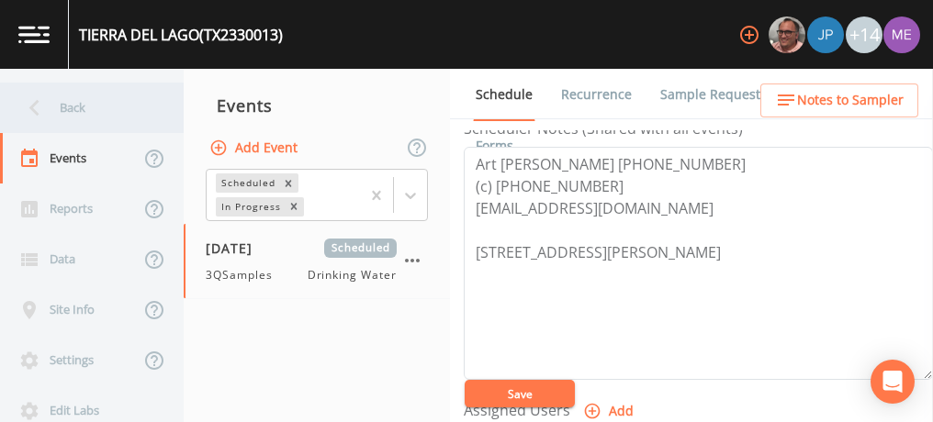
click at [74, 108] on div "Back" at bounding box center [82, 108] width 165 height 50
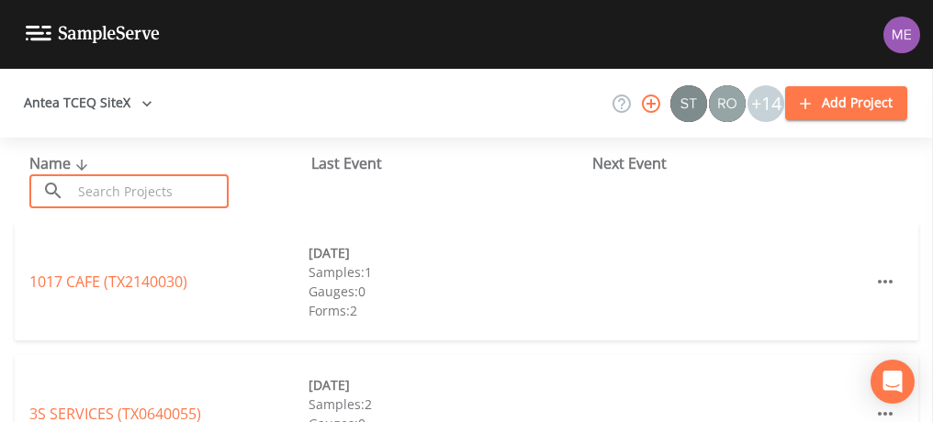
click at [190, 190] on input "text" at bounding box center [150, 191] width 157 height 34
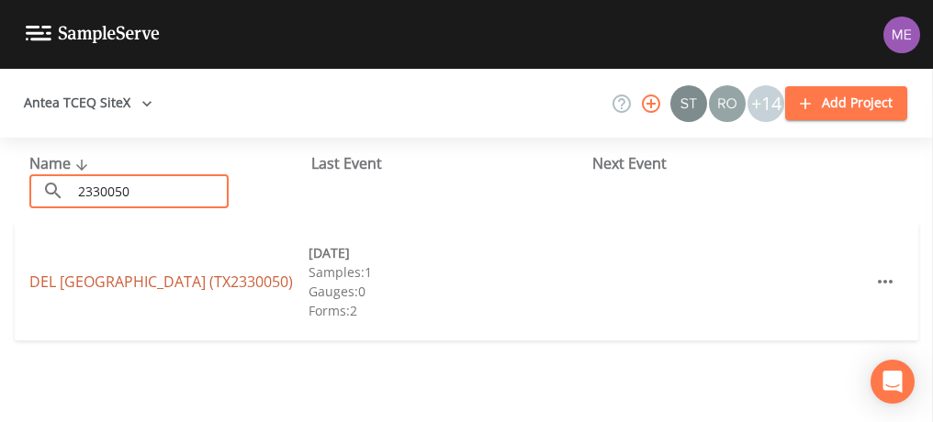
type input "2330050"
click at [140, 272] on link "DEL [GEOGRAPHIC_DATA] (TX2330050)" at bounding box center [160, 282] width 263 height 20
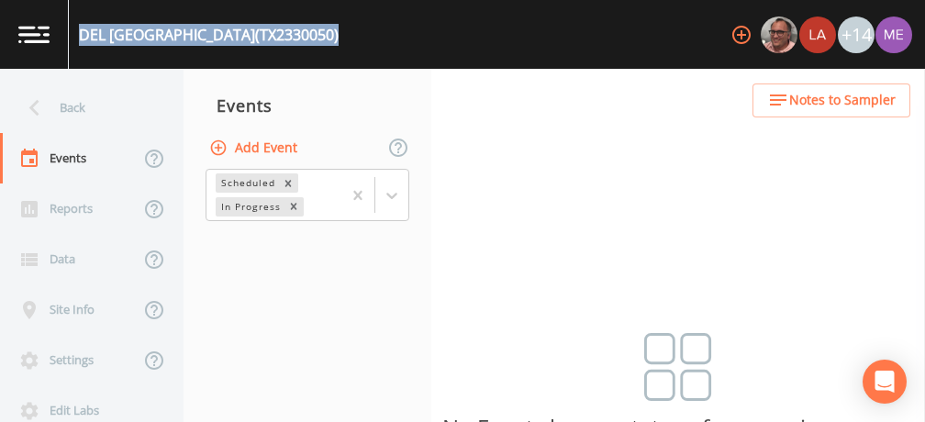
drag, startPoint x: 80, startPoint y: 32, endPoint x: 403, endPoint y: 42, distance: 323.2
click at [403, 42] on div "DEL [GEOGRAPHIC_DATA] (TX2330050) +14" at bounding box center [462, 34] width 925 height 69
copy div "DEL [GEOGRAPHIC_DATA] (TX2330050)"
click at [270, 144] on button "Add Event" at bounding box center [255, 148] width 99 height 34
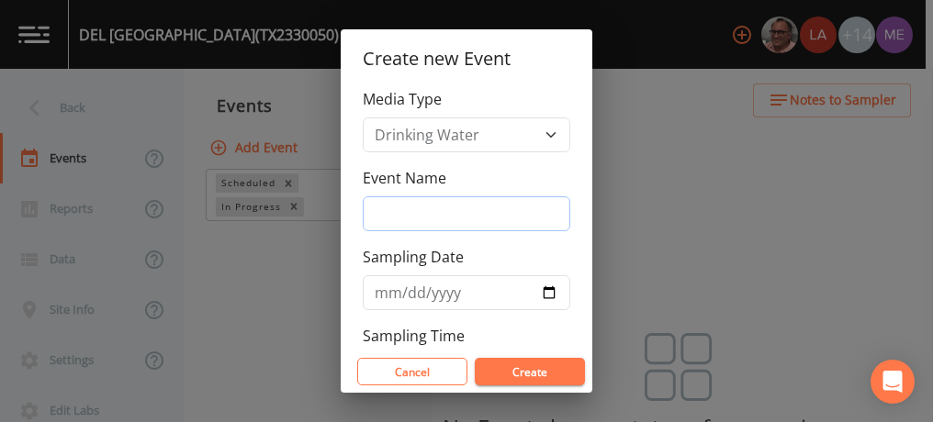
click at [409, 212] on input "Event Name" at bounding box center [466, 213] width 207 height 35
type input "3QSamples"
click at [376, 295] on input "Sampling Date" at bounding box center [466, 292] width 207 height 35
type input "[DATE]"
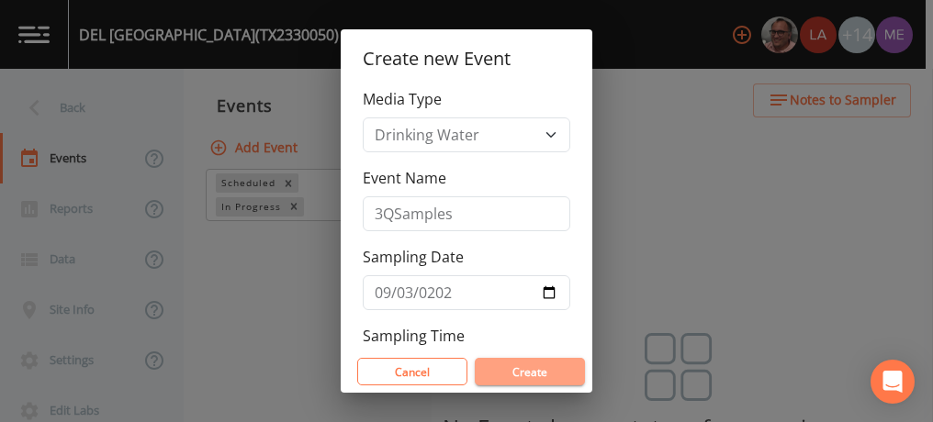
click at [508, 363] on button "Create" at bounding box center [530, 372] width 110 height 28
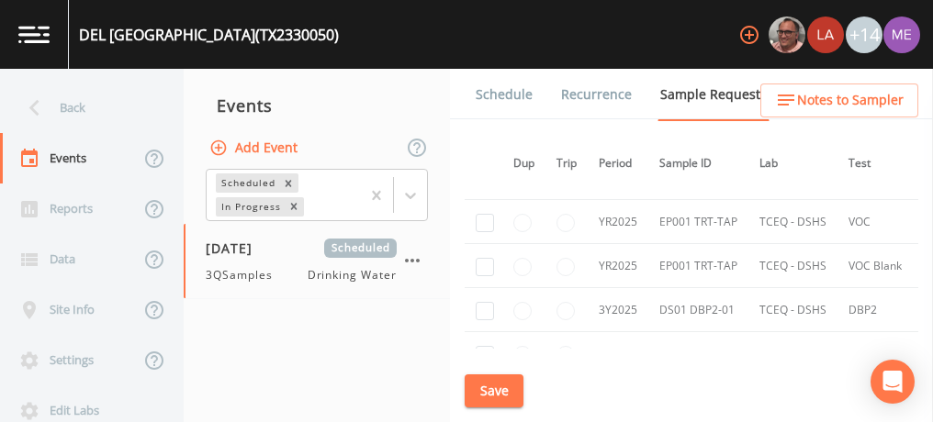
scroll to position [731, 4]
checkbox input "true"
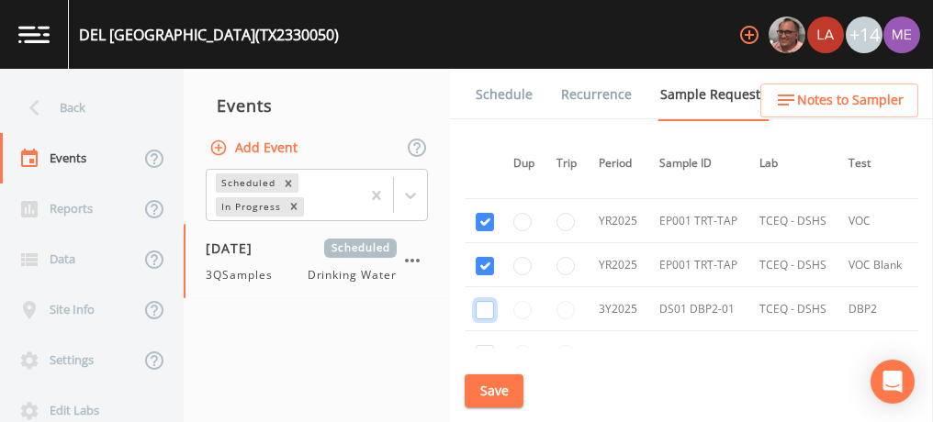
click at [479, 309] on input "checkbox" at bounding box center [484, 310] width 18 height 18
checkbox input "true"
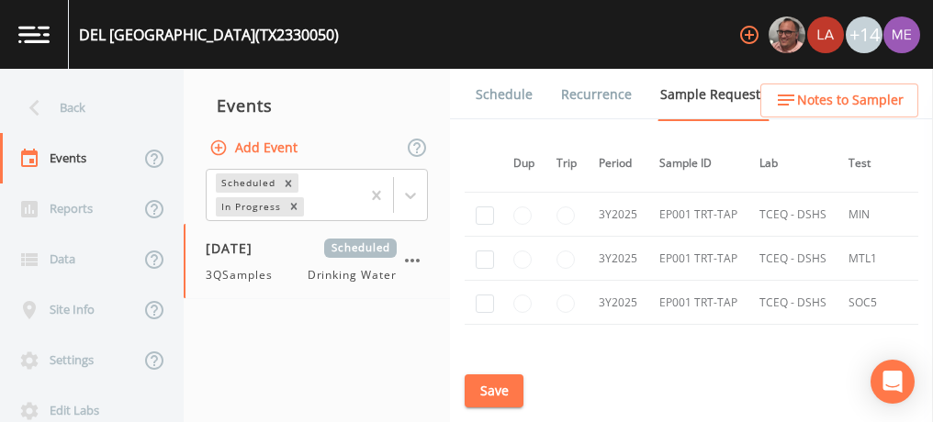
scroll to position [870, 4]
click at [479, 207] on input "checkbox" at bounding box center [484, 216] width 18 height 18
checkbox input "true"
click at [485, 255] on input "checkbox" at bounding box center [484, 260] width 18 height 18
checkbox input "true"
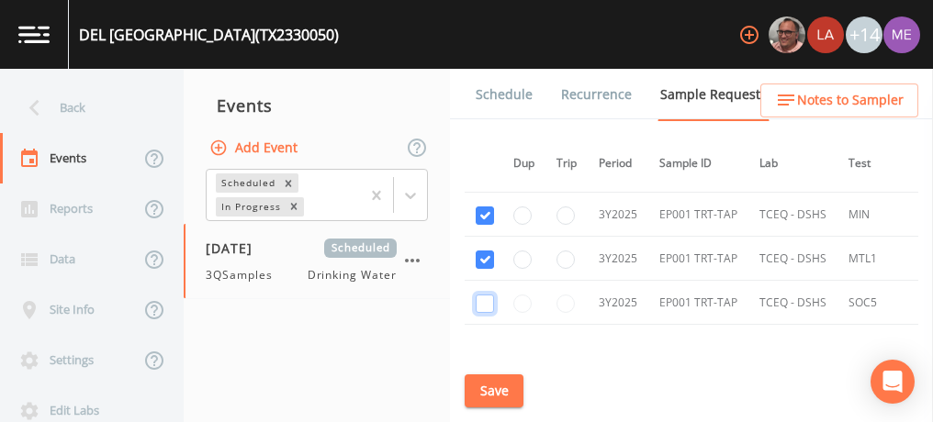
click at [483, 298] on input "checkbox" at bounding box center [484, 304] width 18 height 18
checkbox input "true"
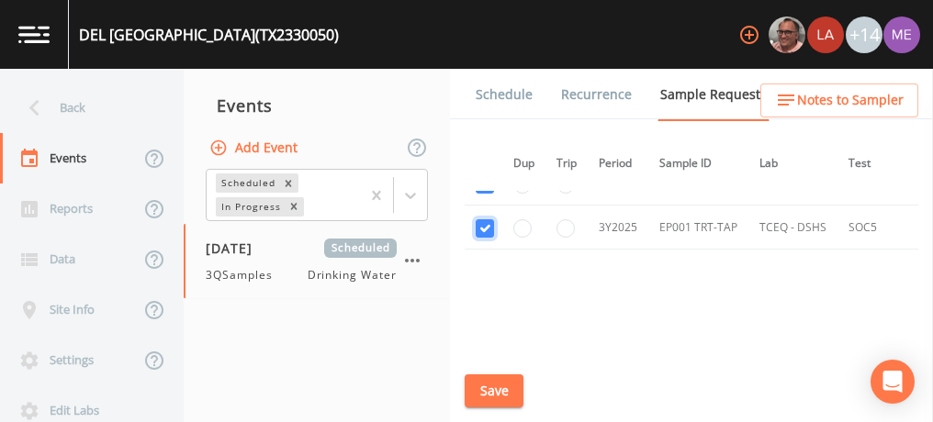
scroll to position [962, 4]
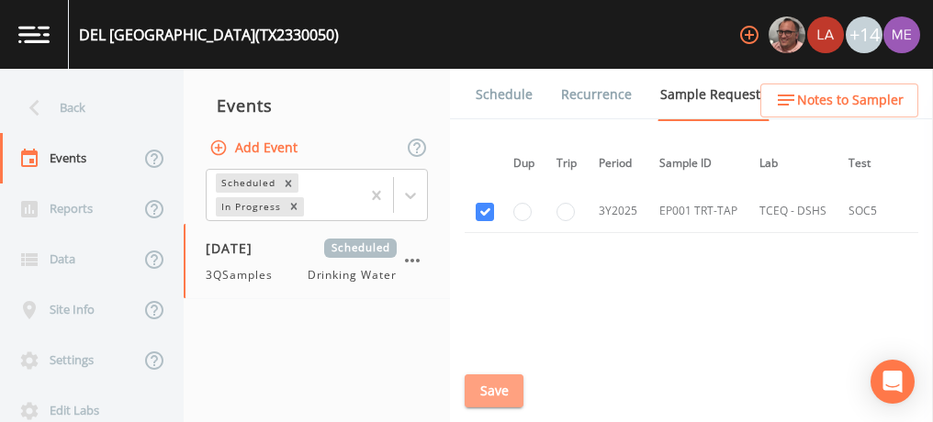
click at [484, 387] on button "Save" at bounding box center [493, 391] width 59 height 34
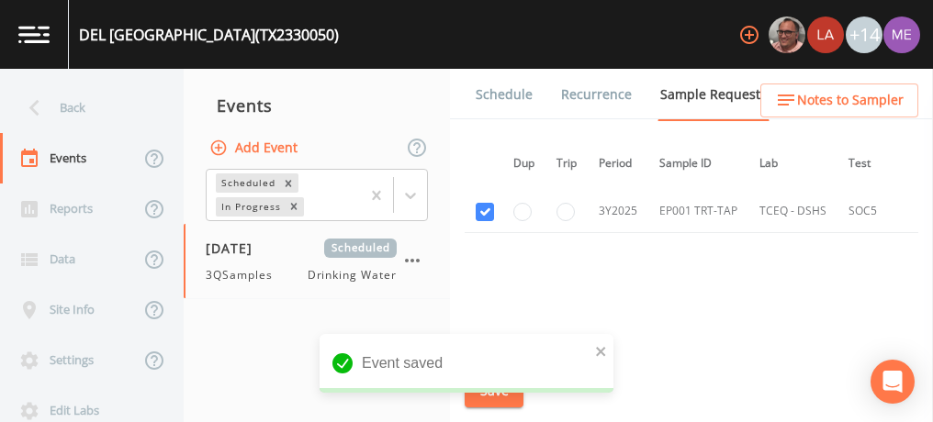
click at [504, 95] on link "Schedule" at bounding box center [504, 94] width 62 height 51
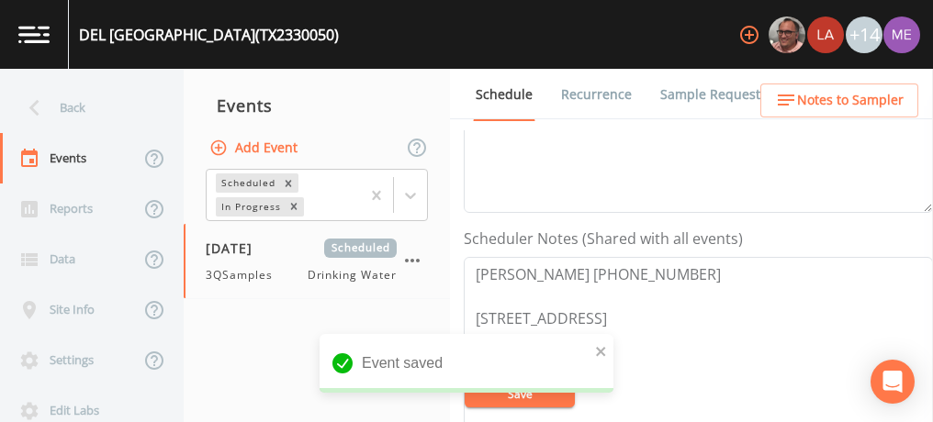
scroll to position [431, 0]
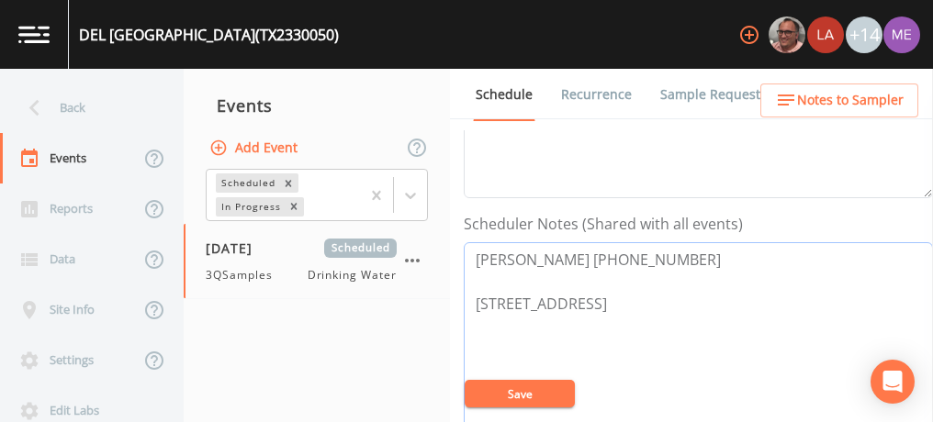
drag, startPoint x: 475, startPoint y: 256, endPoint x: 617, endPoint y: 251, distance: 141.5
click at [617, 251] on textarea "[PERSON_NAME] [PHONE_NUMBER] [STREET_ADDRESS]" at bounding box center [697, 358] width 469 height 233
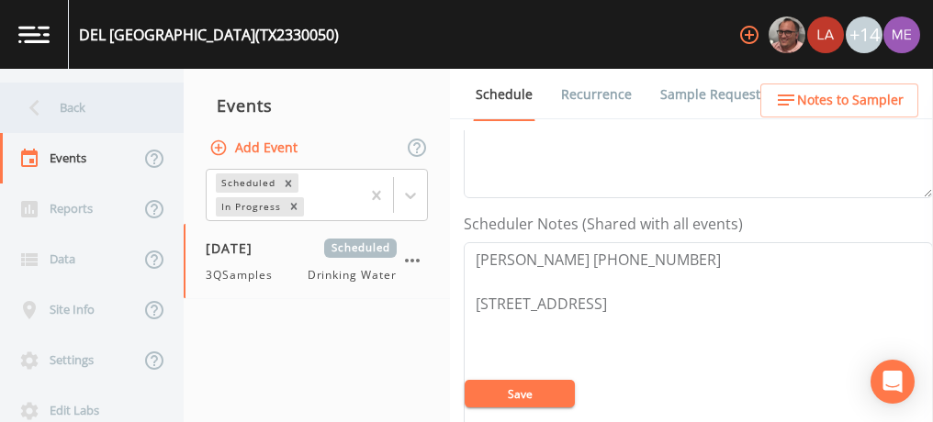
click at [72, 110] on div "Back" at bounding box center [82, 108] width 165 height 50
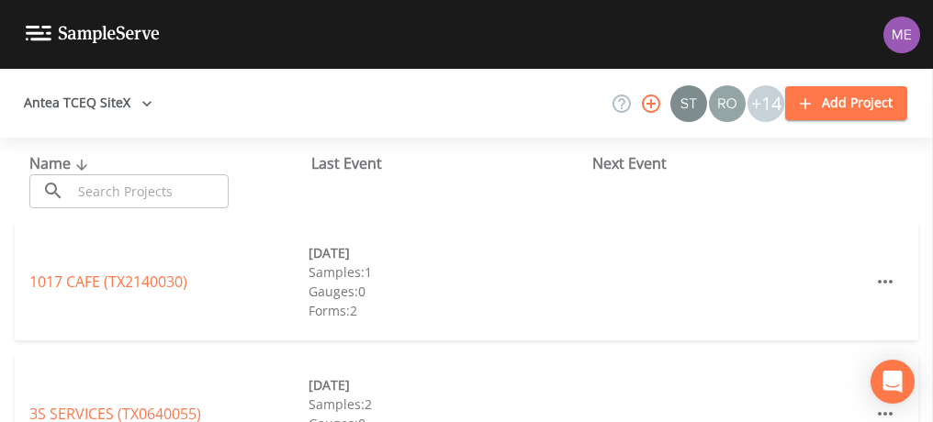
click at [173, 192] on input "text" at bounding box center [150, 191] width 157 height 34
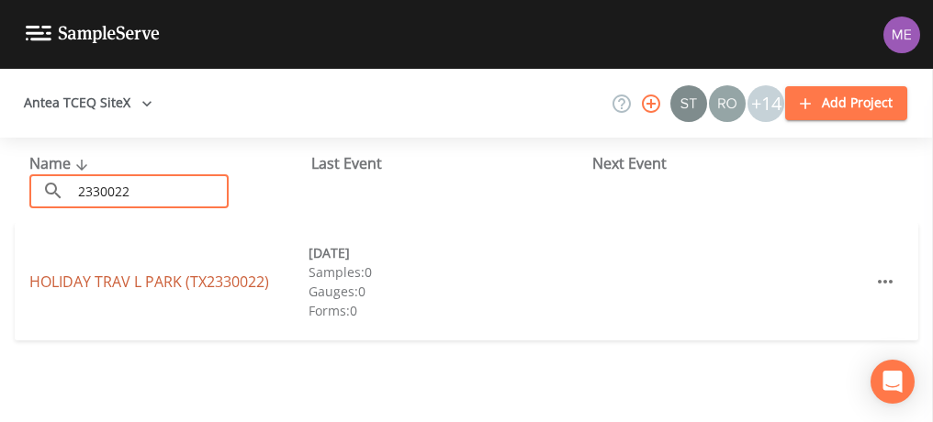
type input "2330022"
click at [165, 278] on link "HOLIDAY [GEOGRAPHIC_DATA] (TX2330022)" at bounding box center [149, 282] width 240 height 20
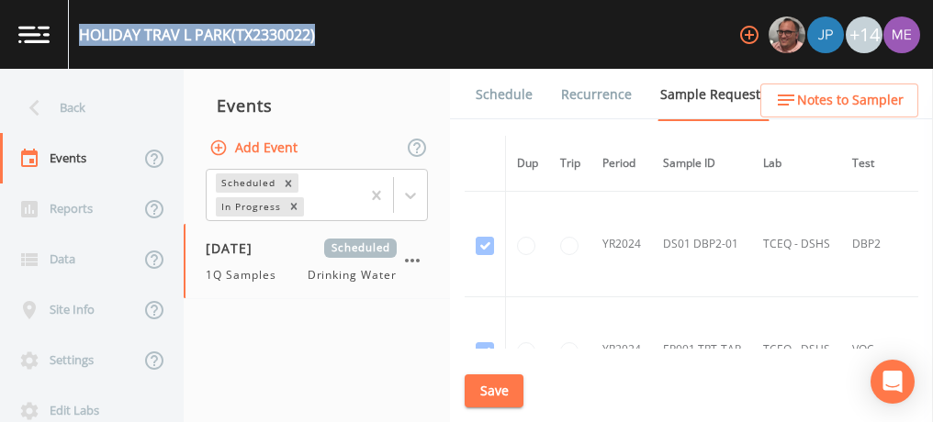
drag, startPoint x: 83, startPoint y: 33, endPoint x: 320, endPoint y: 33, distance: 237.7
click at [320, 33] on div "HOLIDAY [GEOGRAPHIC_DATA] (TX2330022) +14" at bounding box center [466, 34] width 933 height 69
copy div "HOLIDAY [GEOGRAPHIC_DATA] (TX2330022)"
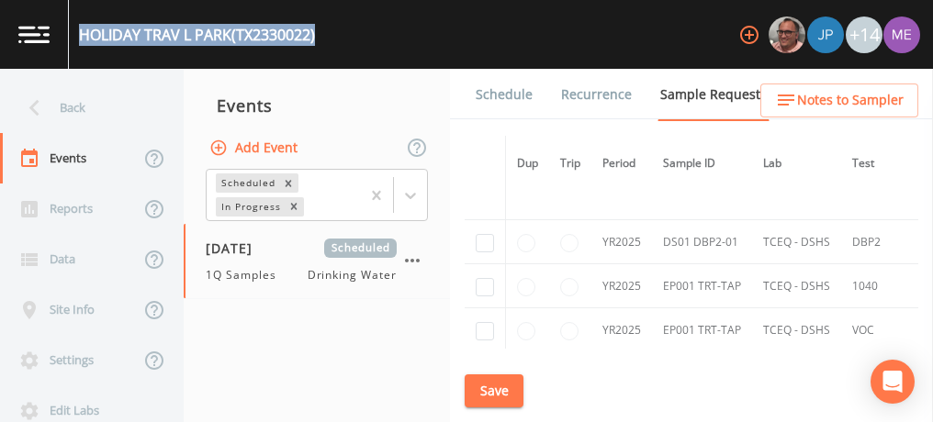
scroll to position [921, 0]
checkbox input "true"
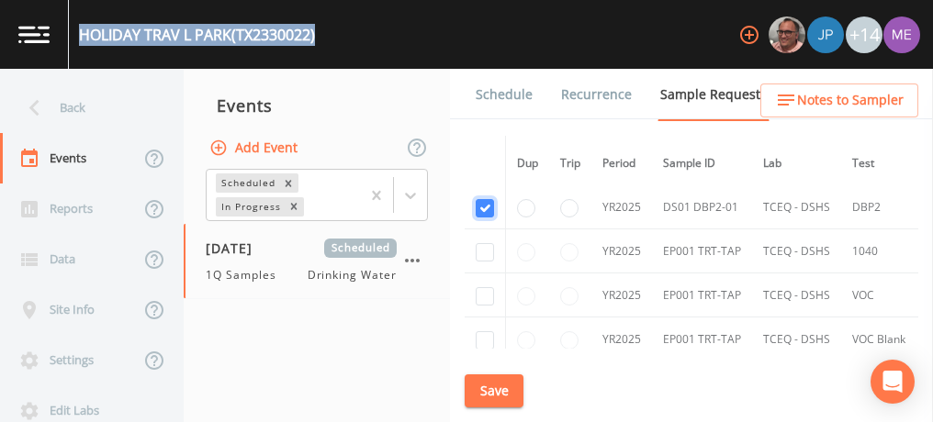
scroll to position [953, 0]
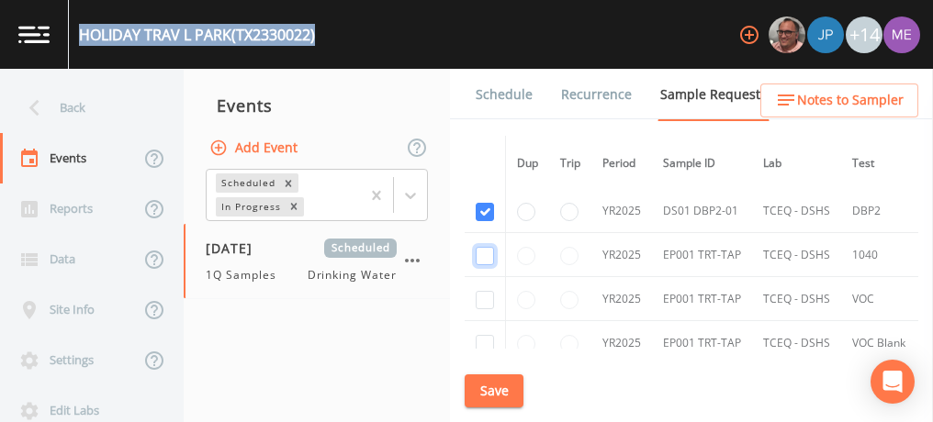
click at [486, 253] on input "checkbox" at bounding box center [484, 256] width 18 height 18
checkbox input "true"
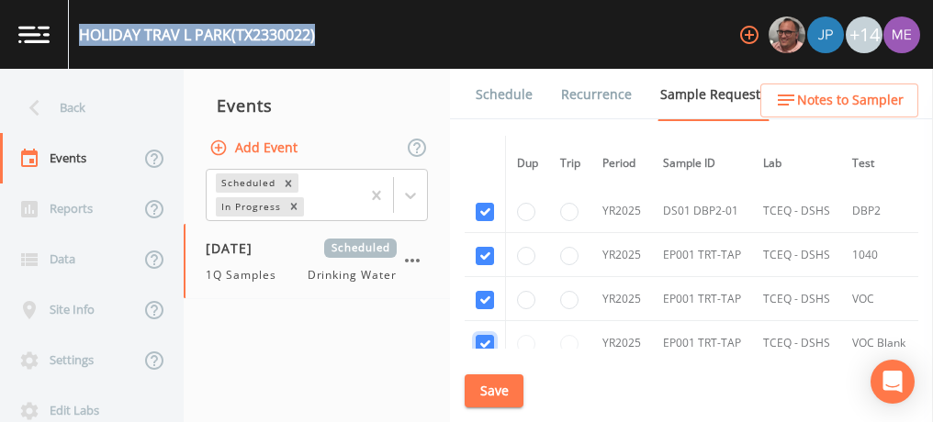
checkbox input "true"
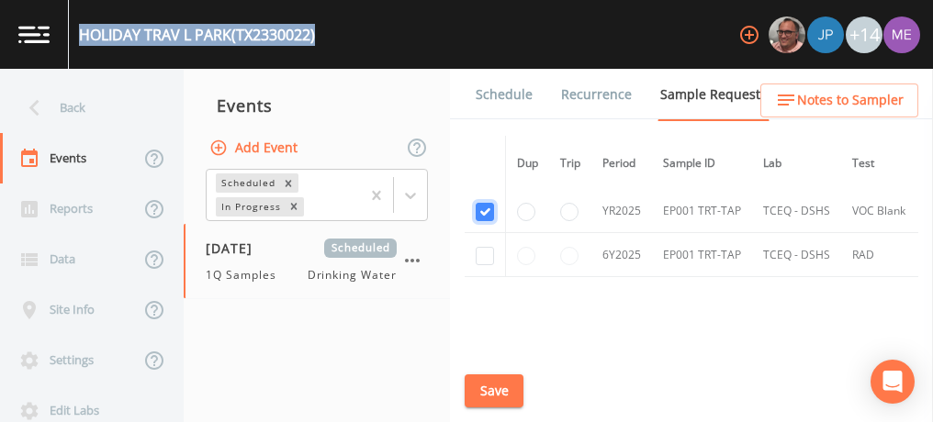
scroll to position [1086, 0]
click at [484, 248] on input "checkbox" at bounding box center [484, 255] width 18 height 18
checkbox input "true"
click at [494, 388] on button "Save" at bounding box center [493, 391] width 59 height 34
click at [496, 92] on link "Schedule" at bounding box center [504, 94] width 62 height 51
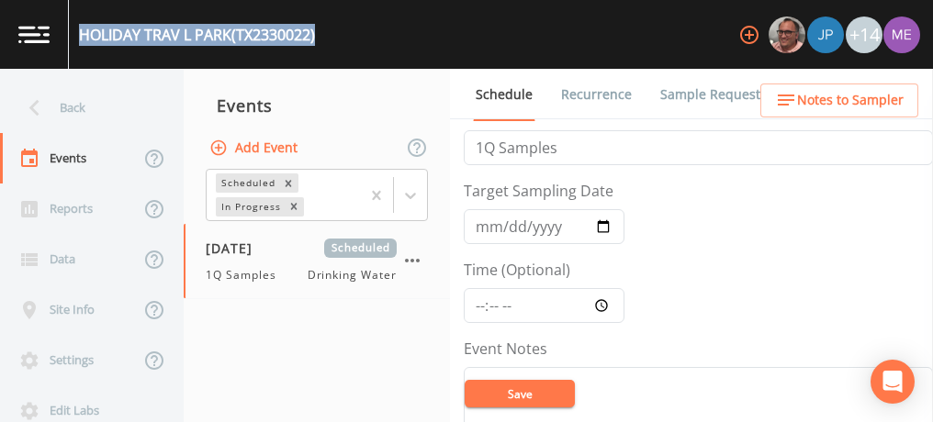
scroll to position [28, 0]
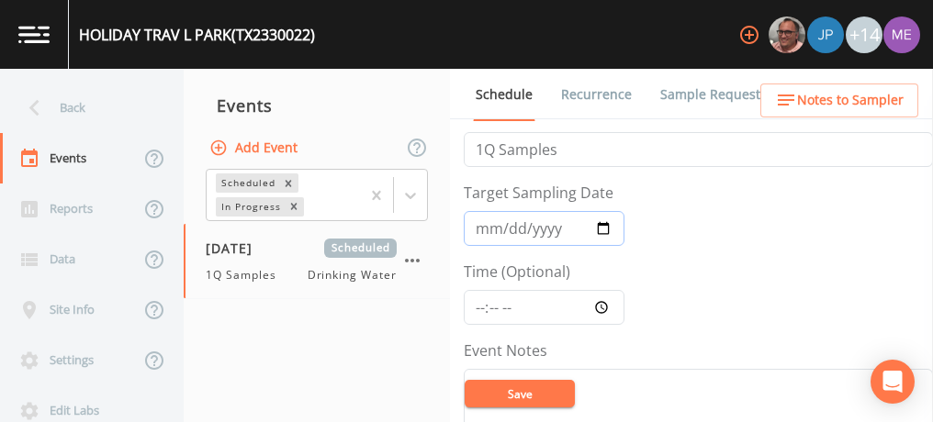
click at [486, 230] on input "[DATE]" at bounding box center [543, 228] width 161 height 35
type input "[DATE]"
click at [495, 385] on button "Save" at bounding box center [519, 394] width 110 height 28
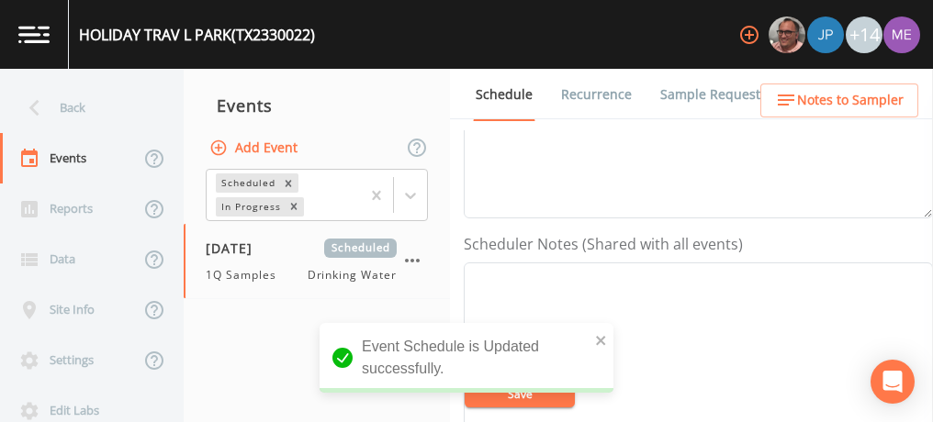
scroll to position [415, 0]
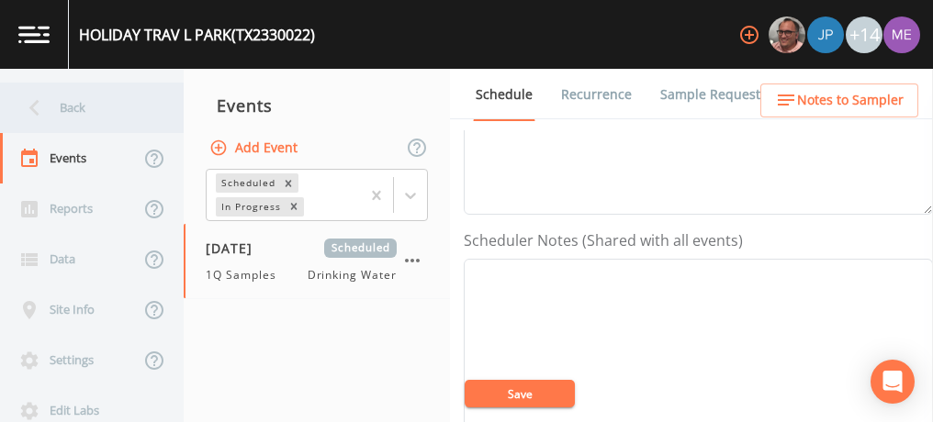
click at [71, 106] on div "Back" at bounding box center [82, 108] width 165 height 50
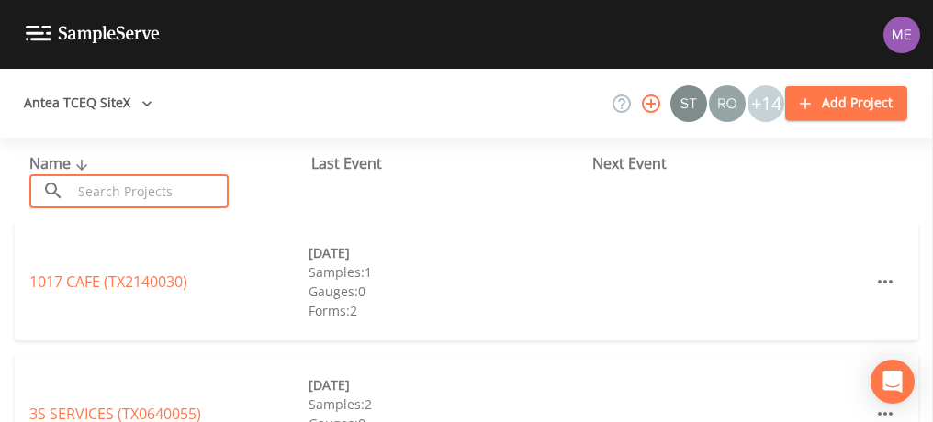
click at [106, 185] on input "text" at bounding box center [150, 191] width 157 height 34
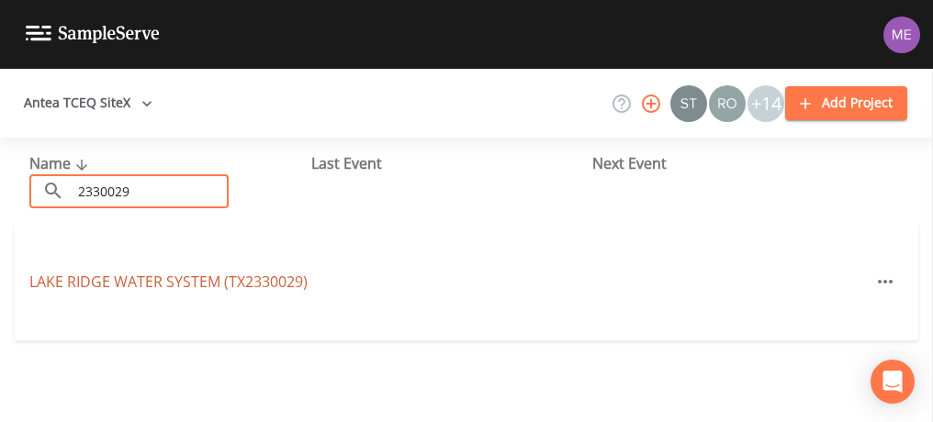
type input "2330029"
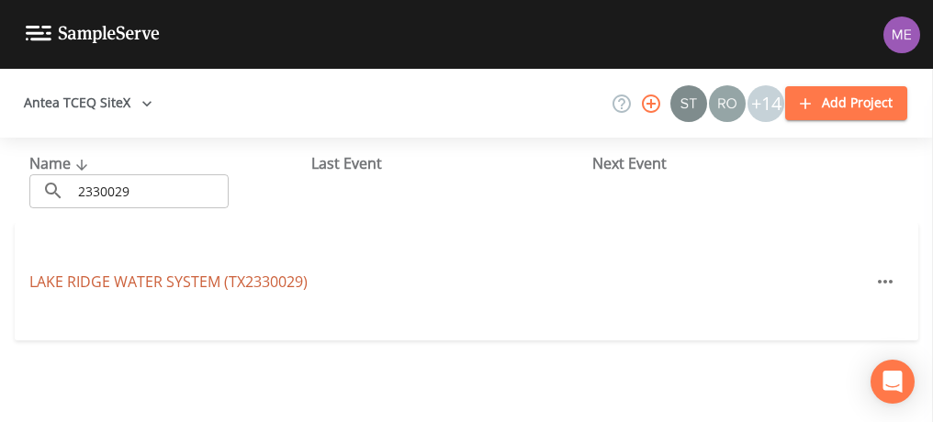
click at [123, 272] on link "LAKE RIDGE WATER SYSTEM (TX2330029)" at bounding box center [168, 282] width 278 height 20
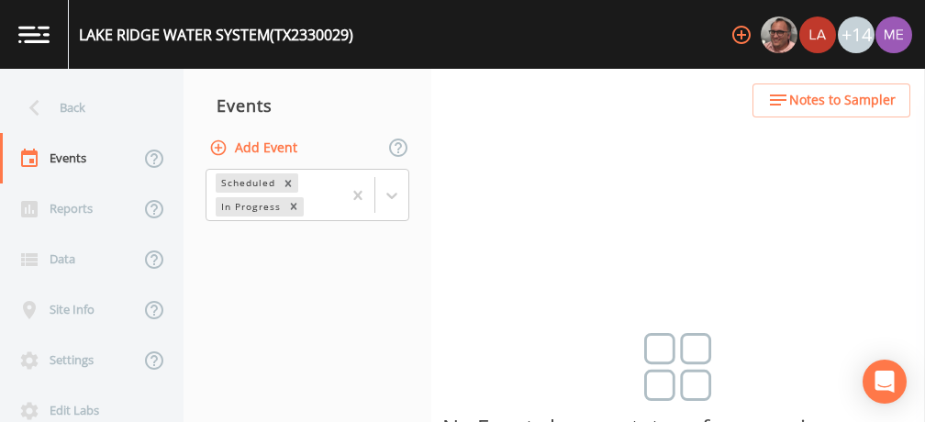
click at [279, 147] on button "Add Event" at bounding box center [255, 148] width 99 height 34
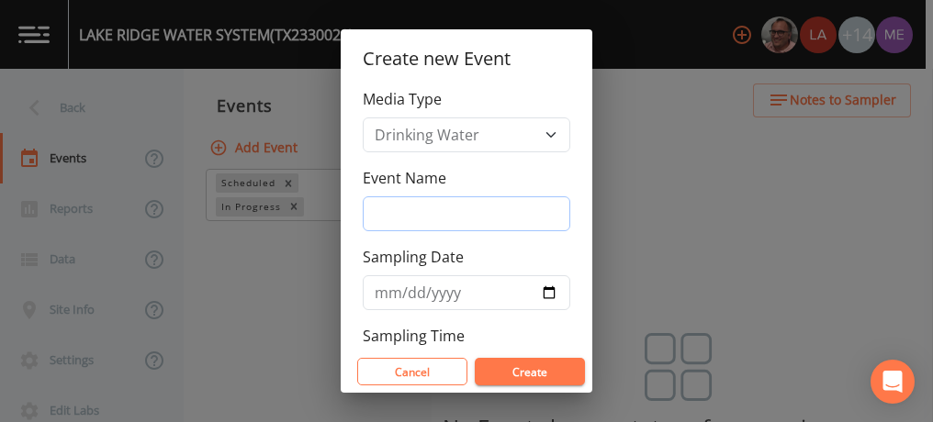
click at [392, 208] on input "Event Name" at bounding box center [466, 213] width 207 height 35
type input "3QSamples"
click at [385, 285] on input "Sampling Date" at bounding box center [466, 292] width 207 height 35
type input "[DATE]"
click at [532, 374] on button "Create" at bounding box center [530, 372] width 110 height 28
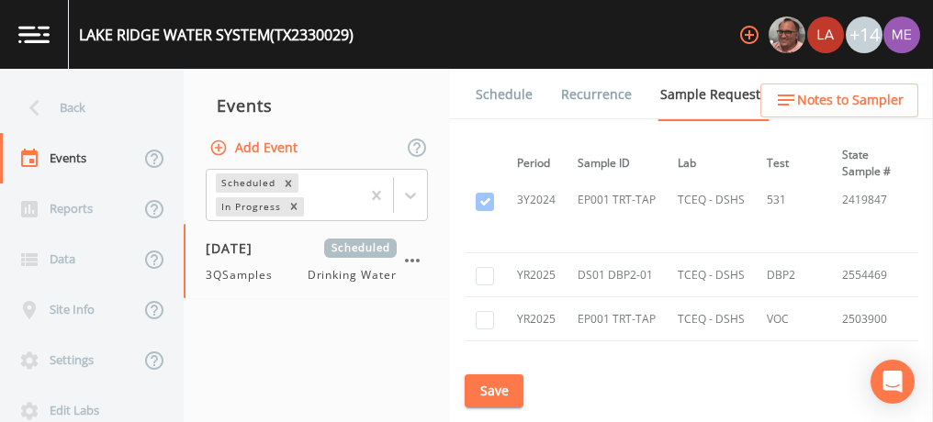
scroll to position [888, 0]
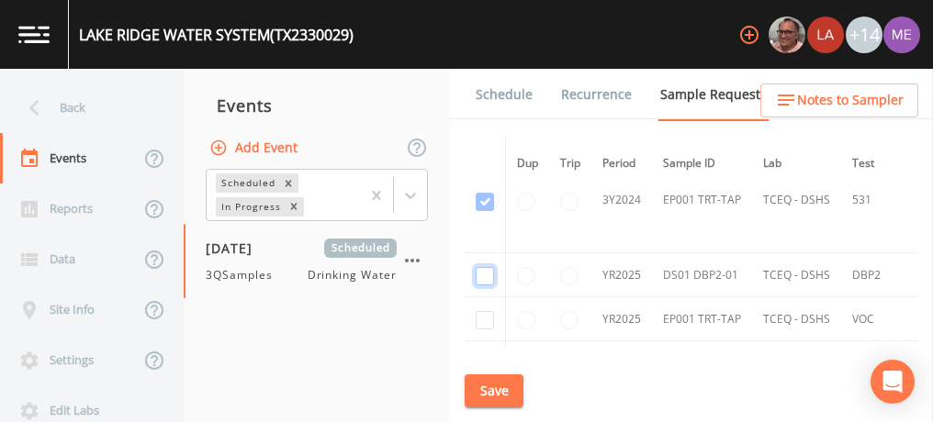
checkbox input "true"
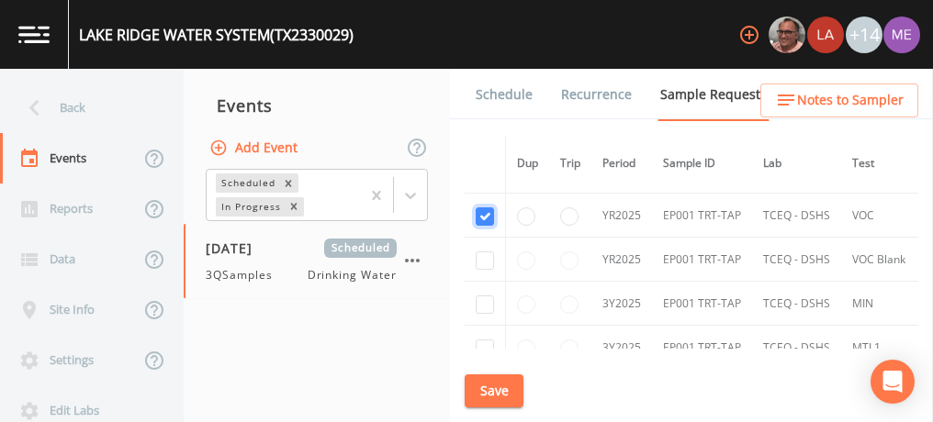
scroll to position [1001, 0]
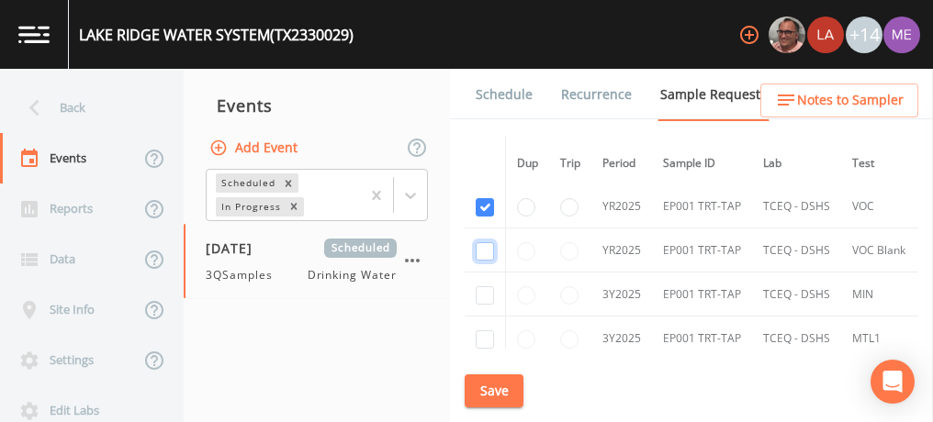
checkbox input "true"
click at [482, 295] on input "checkbox" at bounding box center [484, 295] width 18 height 18
checkbox input "true"
click at [481, 330] on input "checkbox" at bounding box center [484, 339] width 18 height 18
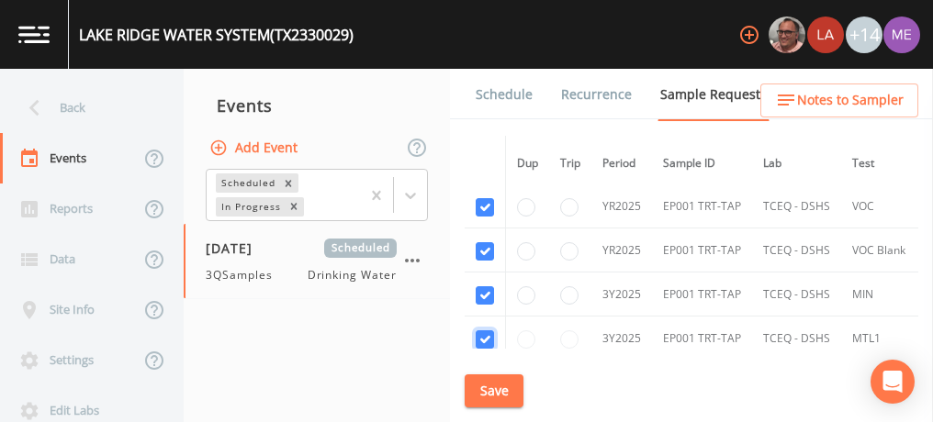
checkbox input "true"
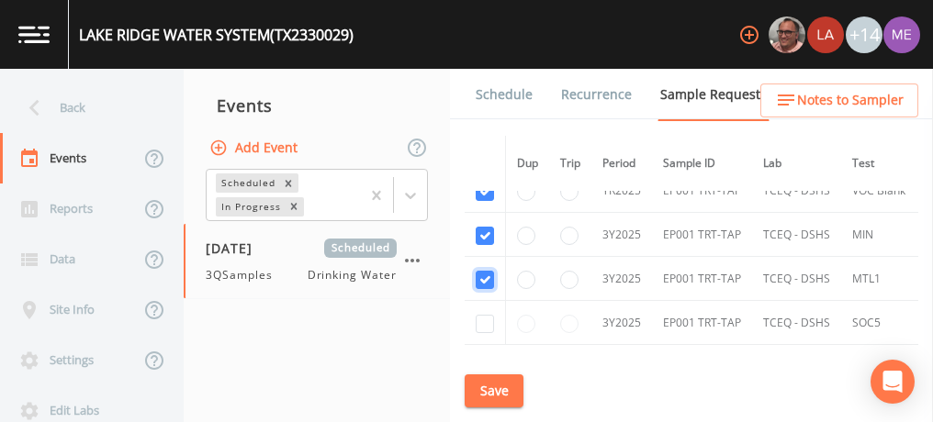
scroll to position [1063, 0]
click at [481, 318] on input "checkbox" at bounding box center [484, 322] width 18 height 18
checkbox input "true"
click at [497, 385] on button "Save" at bounding box center [493, 391] width 59 height 34
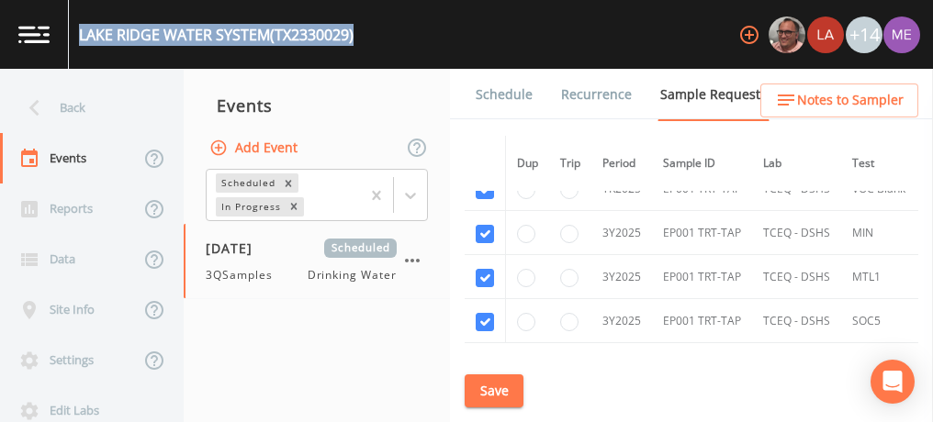
drag, startPoint x: 74, startPoint y: 35, endPoint x: 359, endPoint y: 47, distance: 284.8
click at [359, 47] on div "LAKE RIDGE WATER SYSTEM (TX2330029) +14" at bounding box center [466, 34] width 933 height 69
copy div "LAKE RIDGE WATER SYSTEM (TX2330029)"
click at [510, 88] on link "Schedule" at bounding box center [504, 94] width 62 height 51
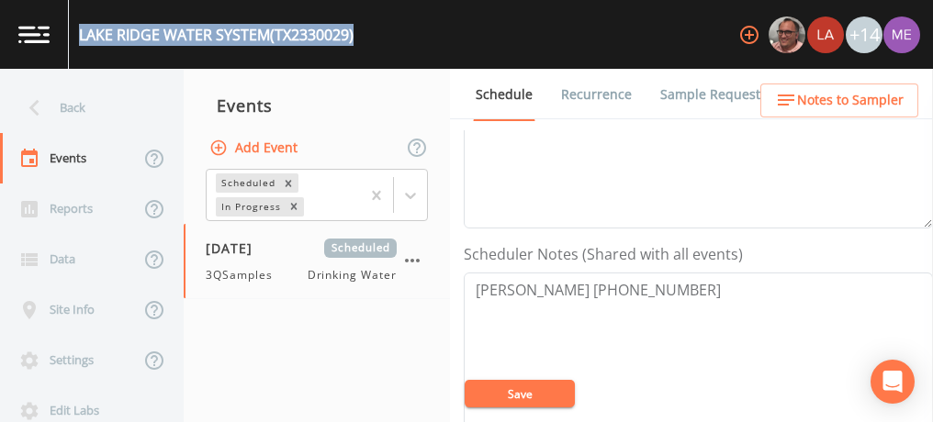
scroll to position [414, 0]
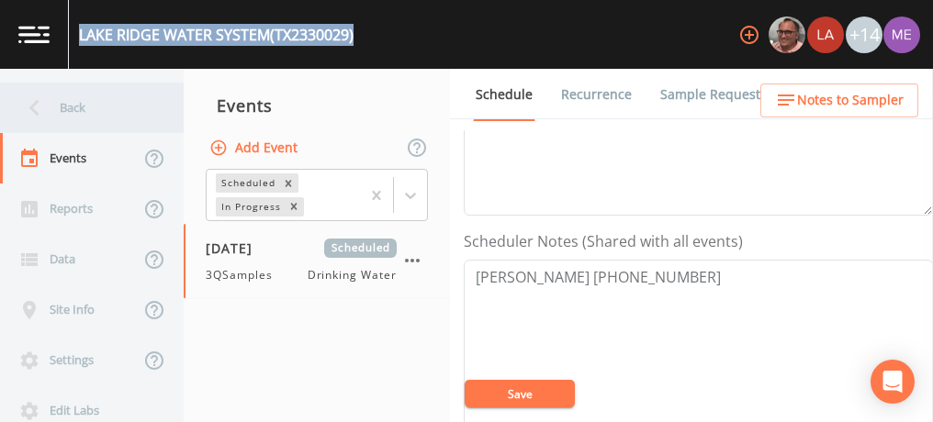
click at [59, 105] on div "Back" at bounding box center [82, 108] width 165 height 50
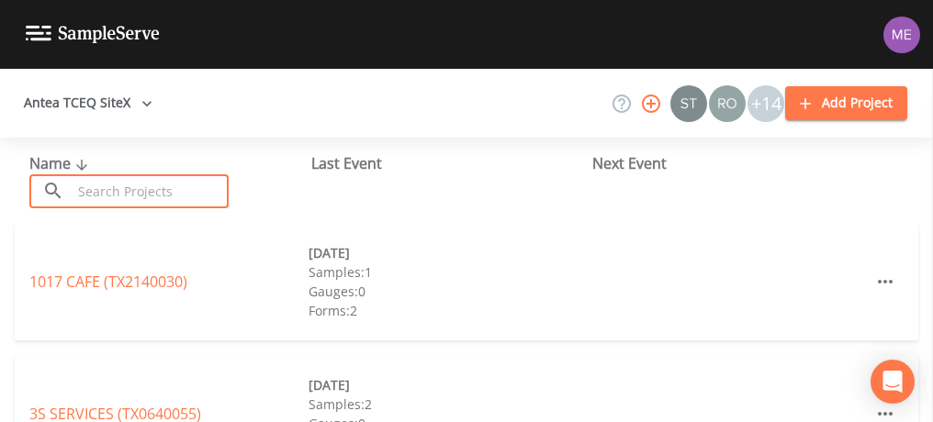
click at [126, 196] on input "text" at bounding box center [150, 191] width 157 height 34
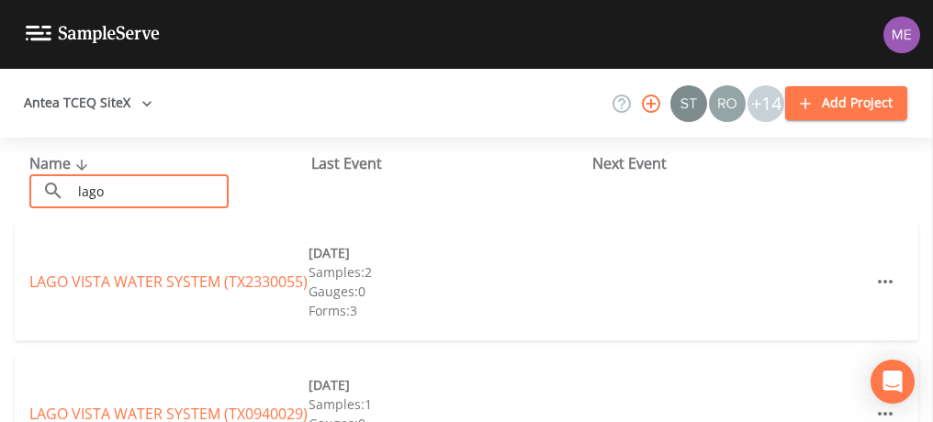
type input "lago"
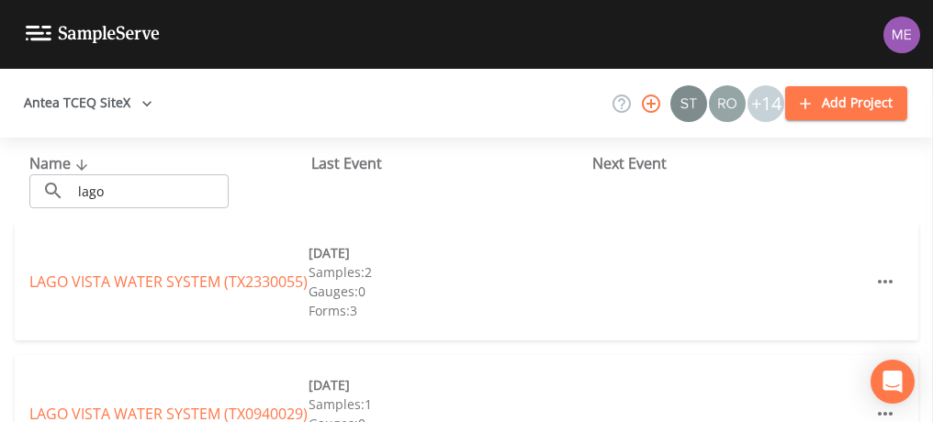
click at [94, 214] on div "Name ​ lago ​ Last Event Next Event" at bounding box center [466, 180] width 933 height 85
click at [164, 272] on link "LAGO VISTA WATER SYSTEM (TX2330055)" at bounding box center [168, 282] width 278 height 20
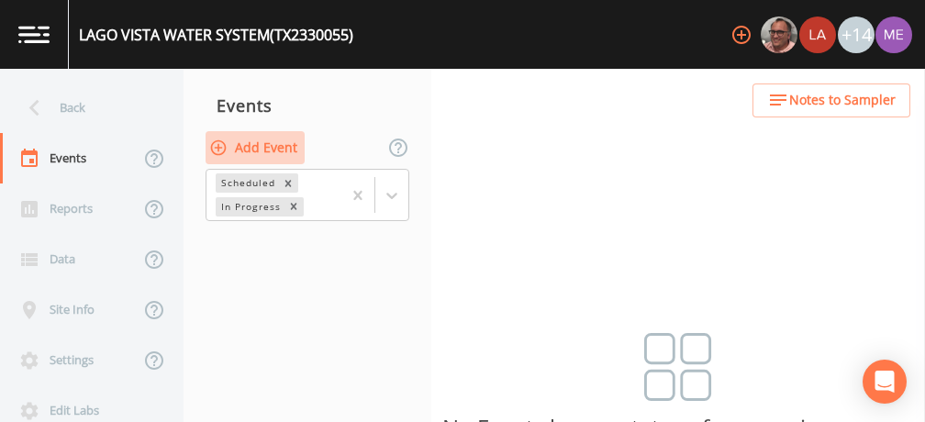
click at [245, 139] on button "Add Event" at bounding box center [255, 148] width 99 height 34
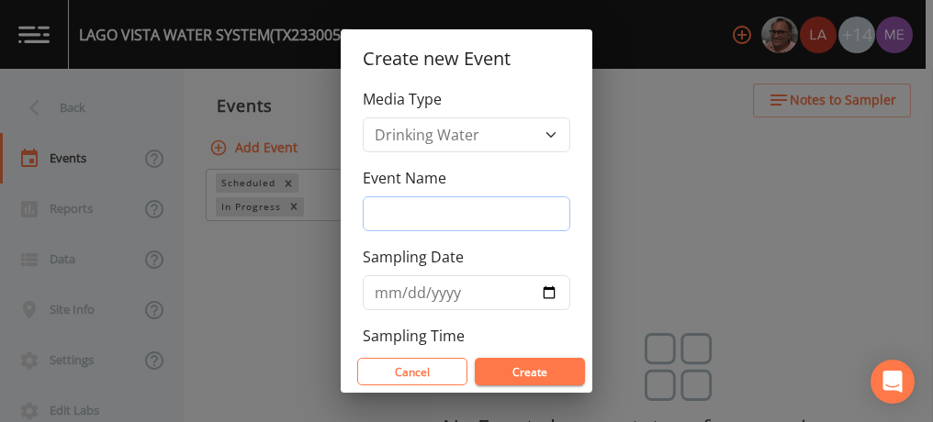
click at [397, 220] on input "Event Name" at bounding box center [466, 213] width 207 height 35
type input "3QSamples"
click at [394, 289] on input "Sampling Date" at bounding box center [466, 292] width 207 height 35
type input "[DATE]"
click at [506, 371] on button "Create" at bounding box center [530, 372] width 110 height 28
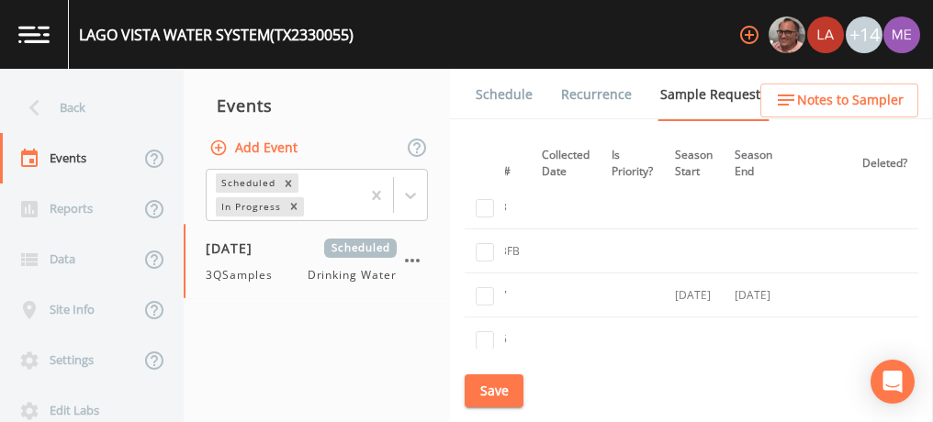
scroll to position [614, 472]
click at [485, 252] on input "checkbox" at bounding box center [484, 260] width 18 height 18
checkbox input "true"
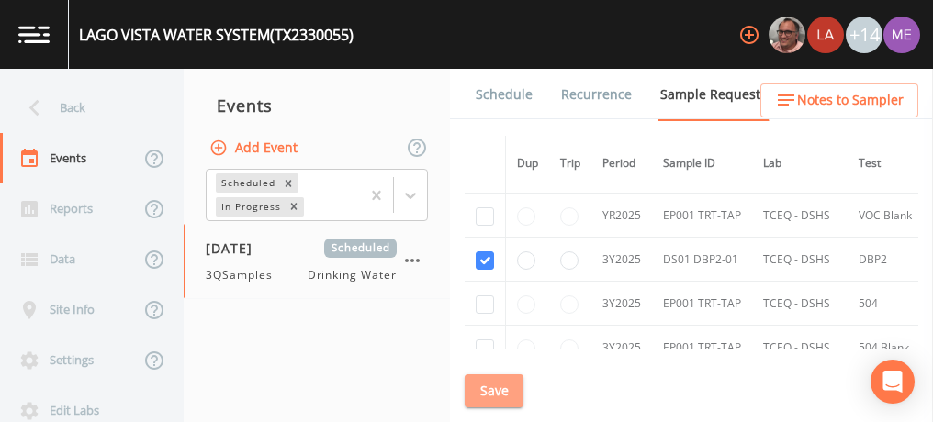
click at [503, 385] on button "Save" at bounding box center [493, 391] width 59 height 34
click at [494, 95] on link "Schedule" at bounding box center [504, 94] width 62 height 51
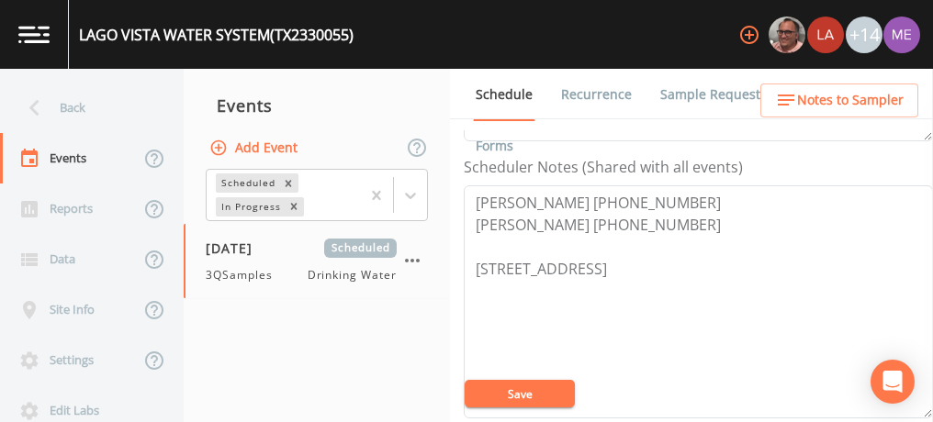
scroll to position [468, 0]
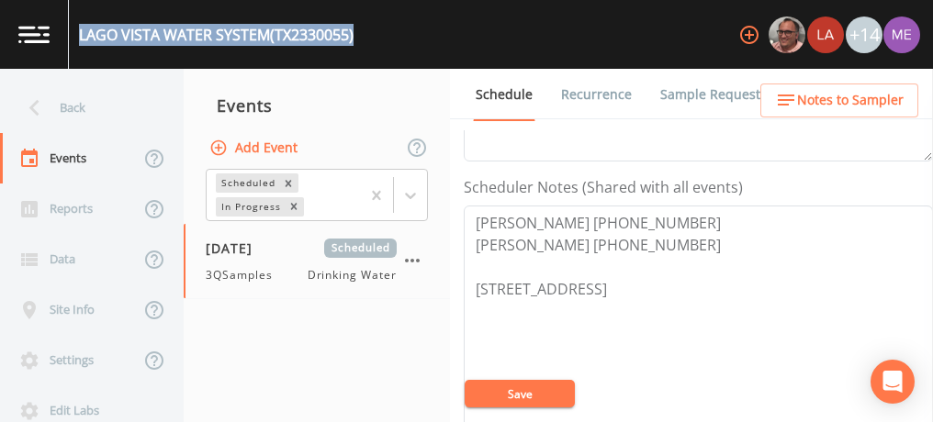
drag, startPoint x: 80, startPoint y: 33, endPoint x: 360, endPoint y: 36, distance: 279.9
click at [360, 36] on div "LAGO VISTA WATER SYSTEM (TX2330055) +14" at bounding box center [466, 34] width 933 height 69
copy div "LAGO VISTA WATER SYSTEM (TX2330055)"
